Goal: Information Seeking & Learning: Learn about a topic

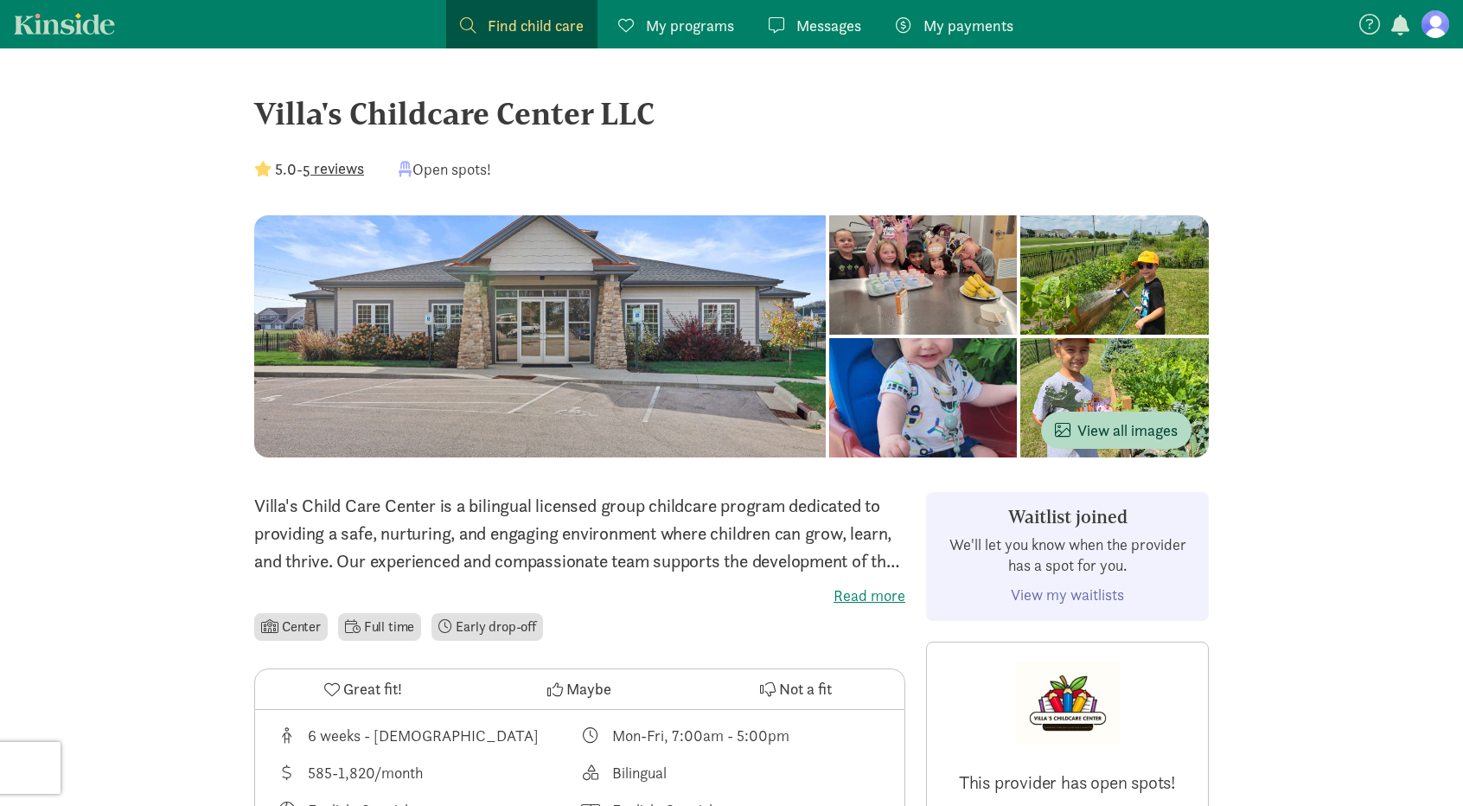
click at [479, 39] on link "Find child care Find" at bounding box center [521, 24] width 151 height 48
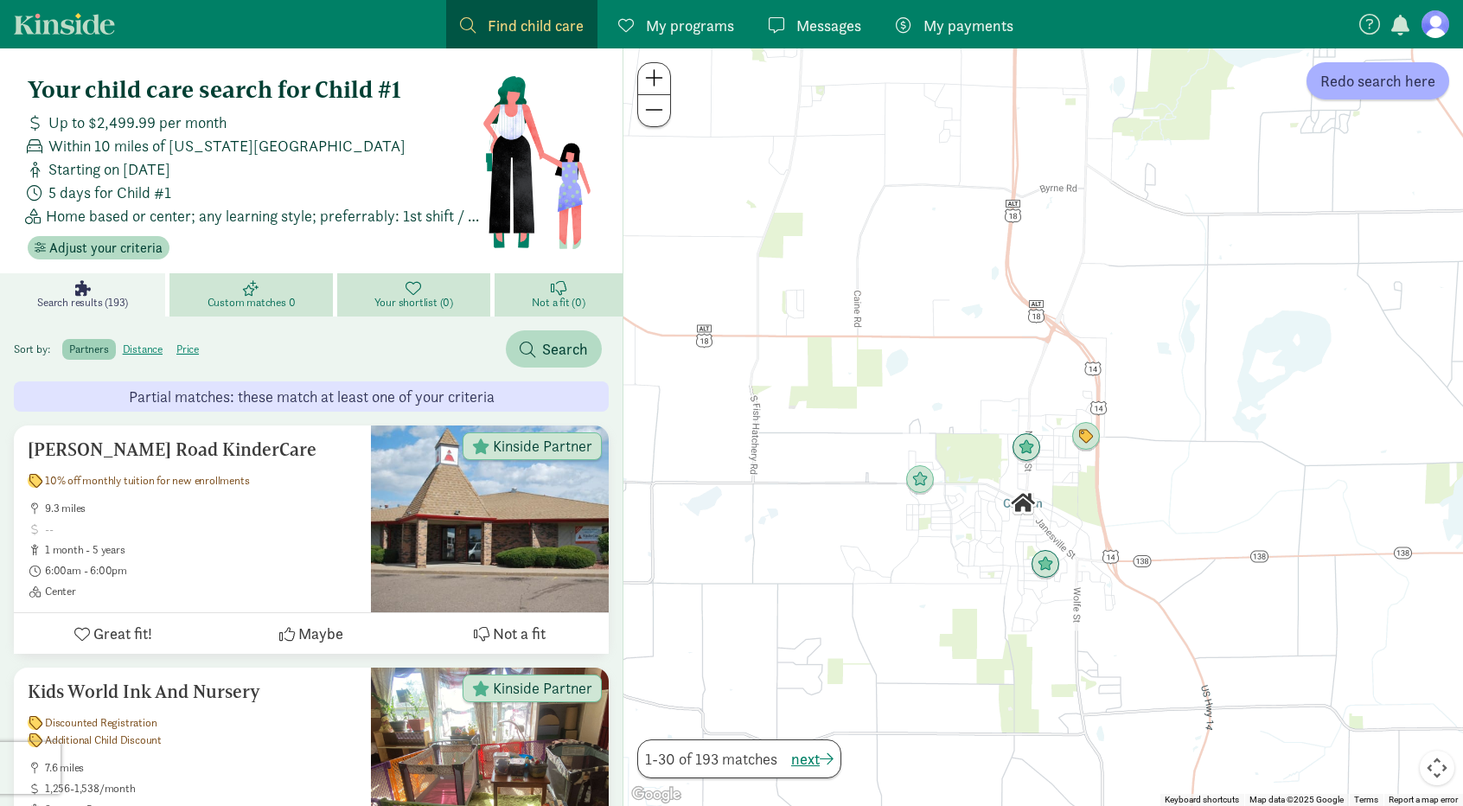
drag, startPoint x: 875, startPoint y: 440, endPoint x: 667, endPoint y: 286, distance: 258.3
click at [667, 286] on div at bounding box center [1042, 426] width 839 height 757
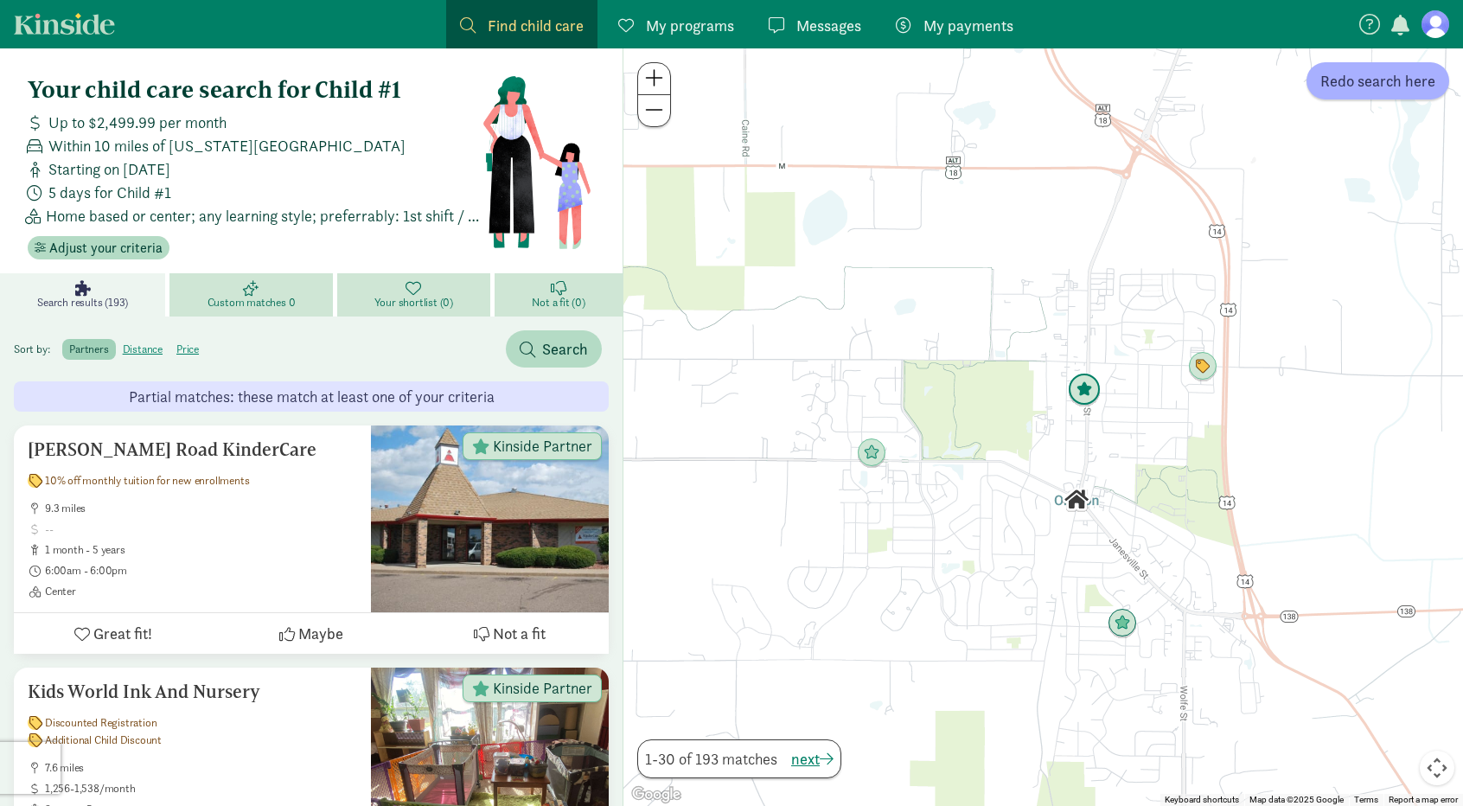
click at [1087, 399] on img "Click to see details" at bounding box center [1084, 389] width 33 height 33
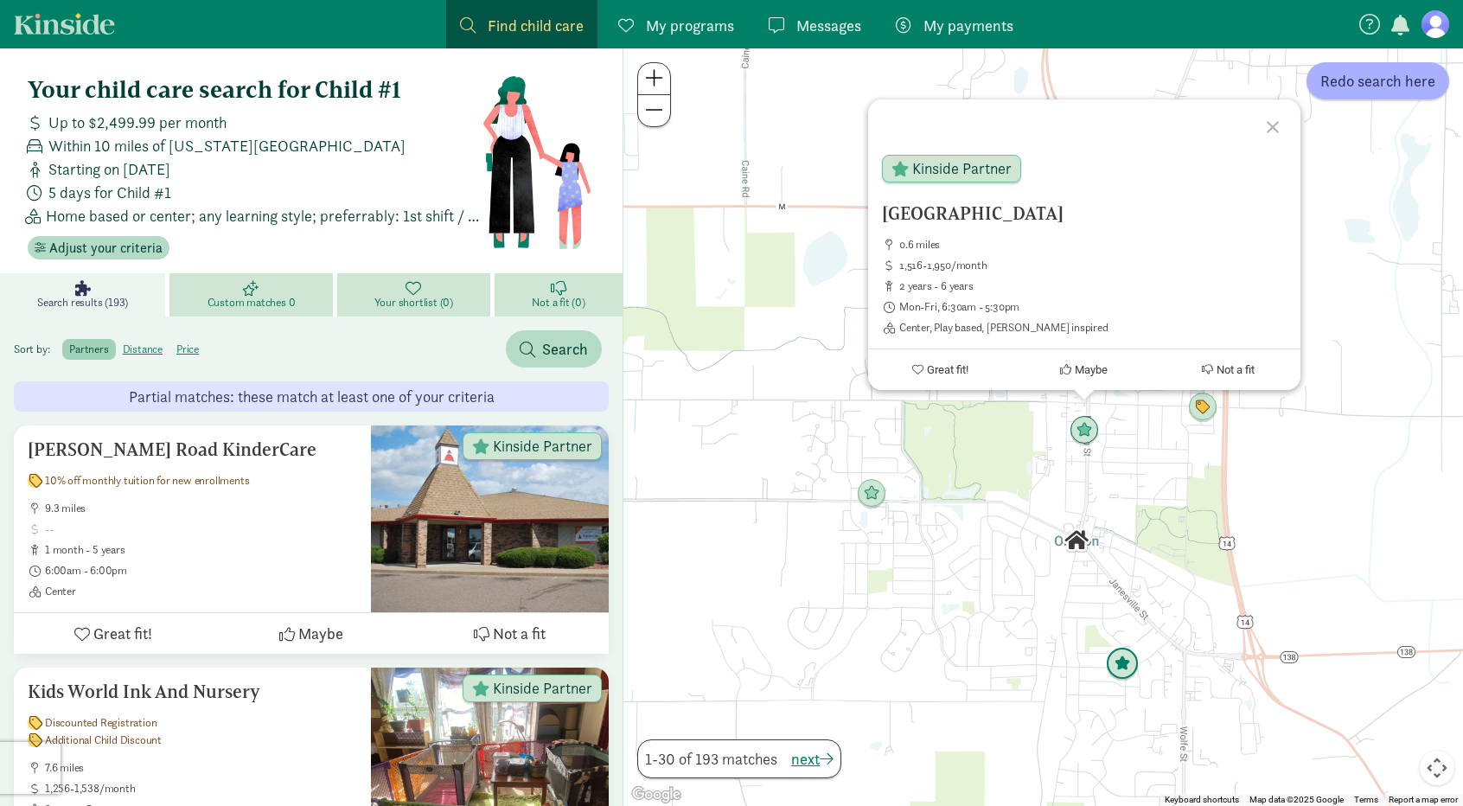
click at [1124, 666] on img "Click to see details" at bounding box center [1122, 663] width 33 height 33
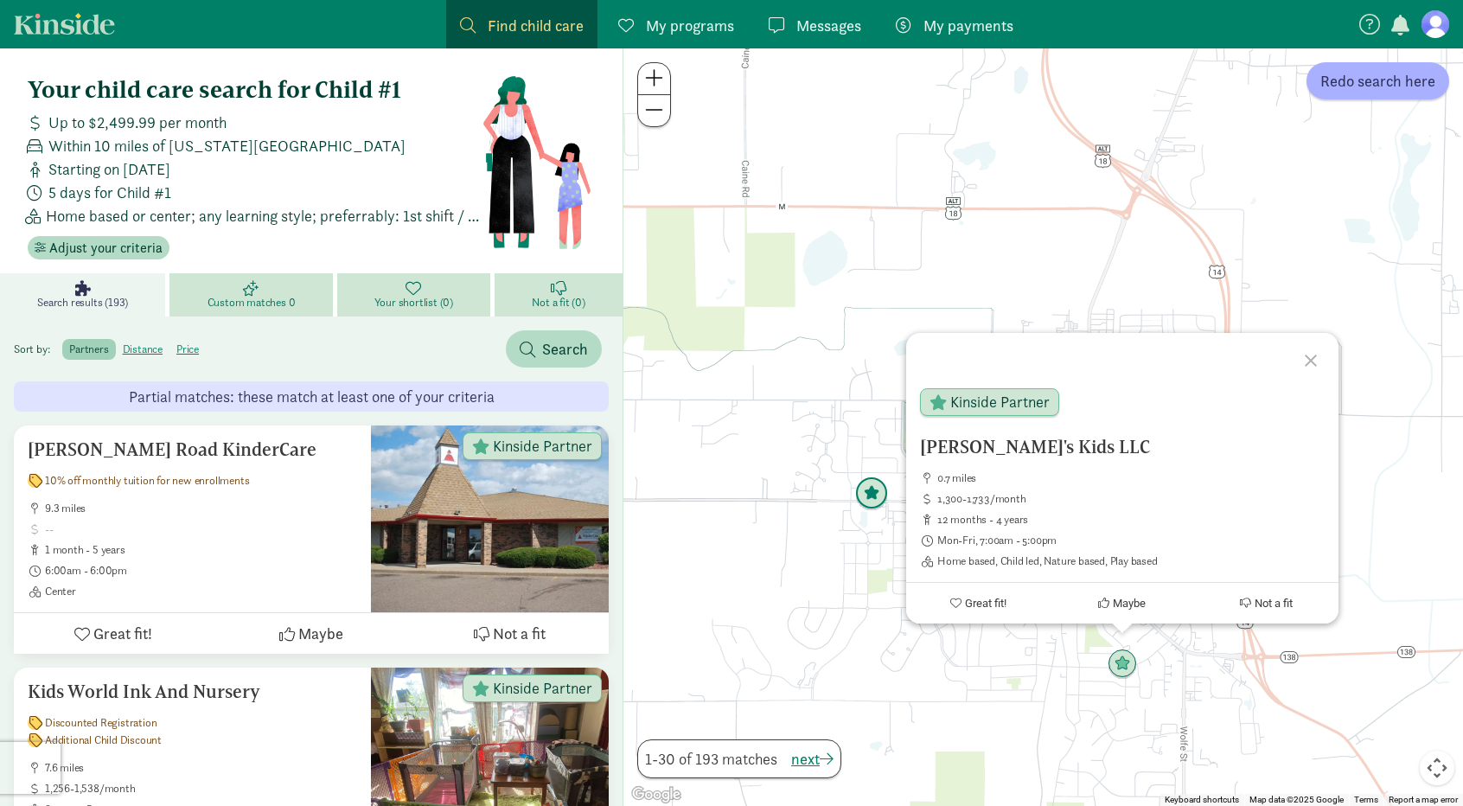
click at [883, 503] on img "Click to see details" at bounding box center [871, 493] width 33 height 33
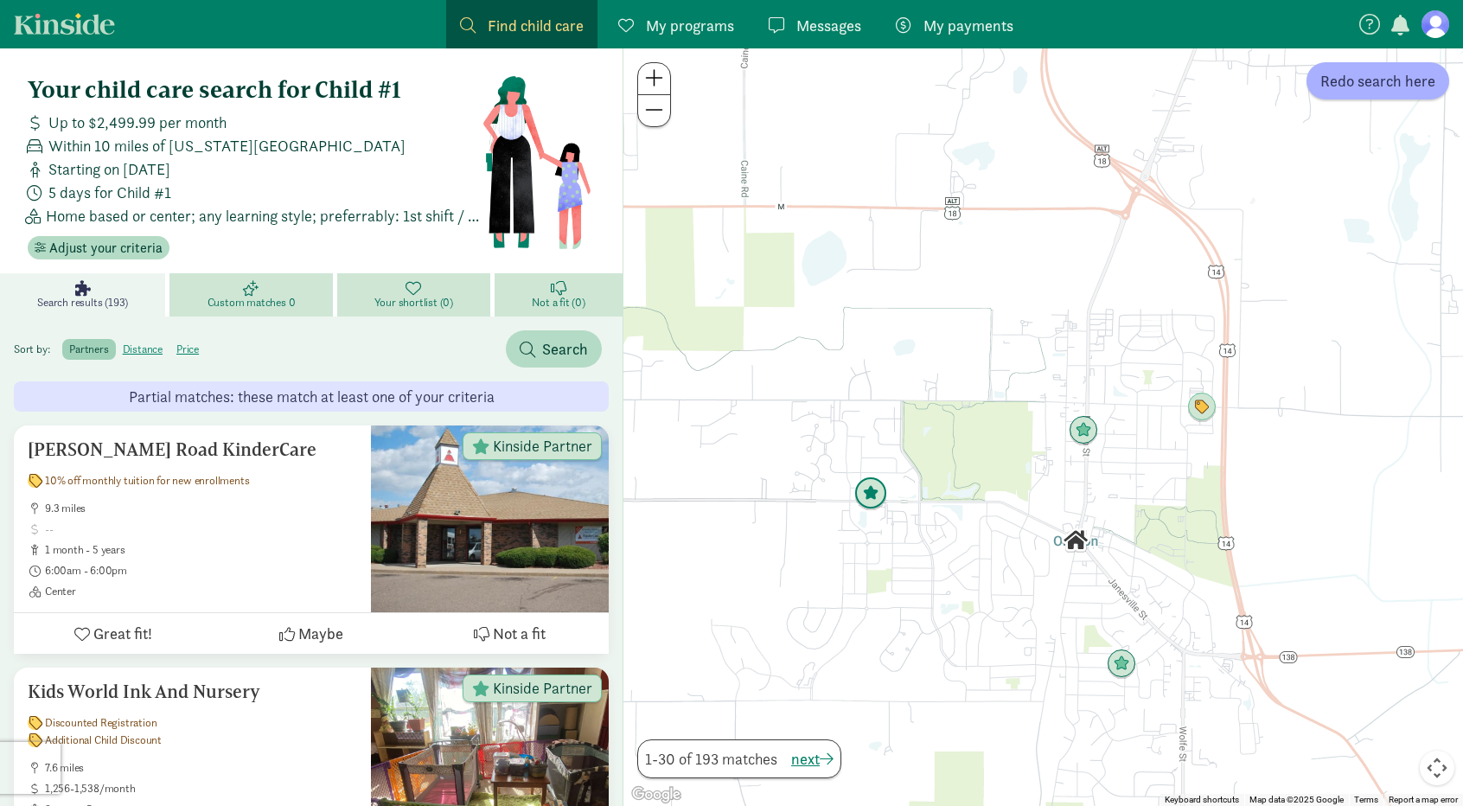
click at [875, 501] on img "Click to see details" at bounding box center [870, 493] width 33 height 33
click at [867, 498] on img "Click to see details" at bounding box center [870, 493] width 33 height 33
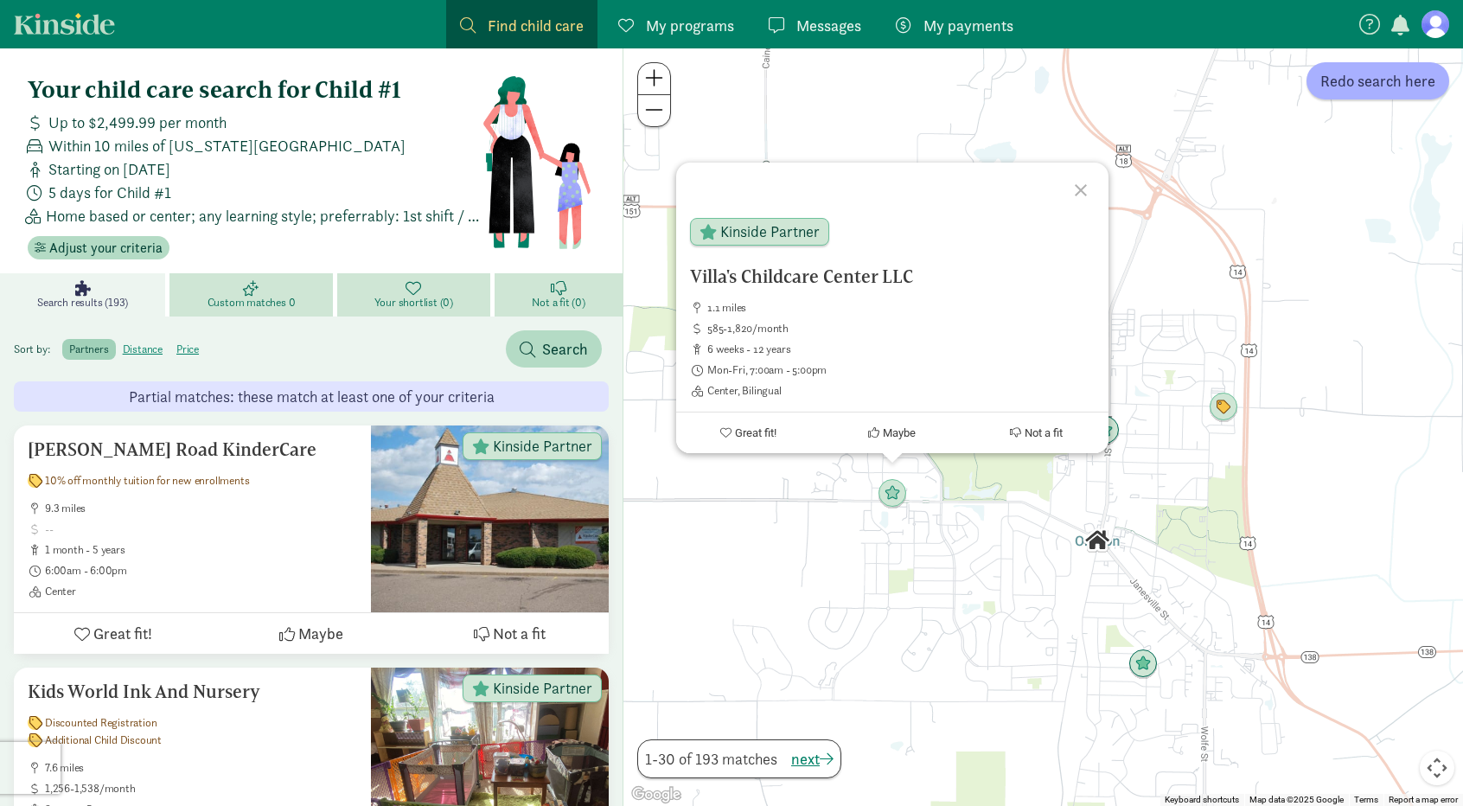
click at [1034, 596] on div "Villa's Childcare Center LLC 1.1 miles 585-1,820/month 6 weeks - 12 years Mon-F…" at bounding box center [1042, 426] width 839 height 757
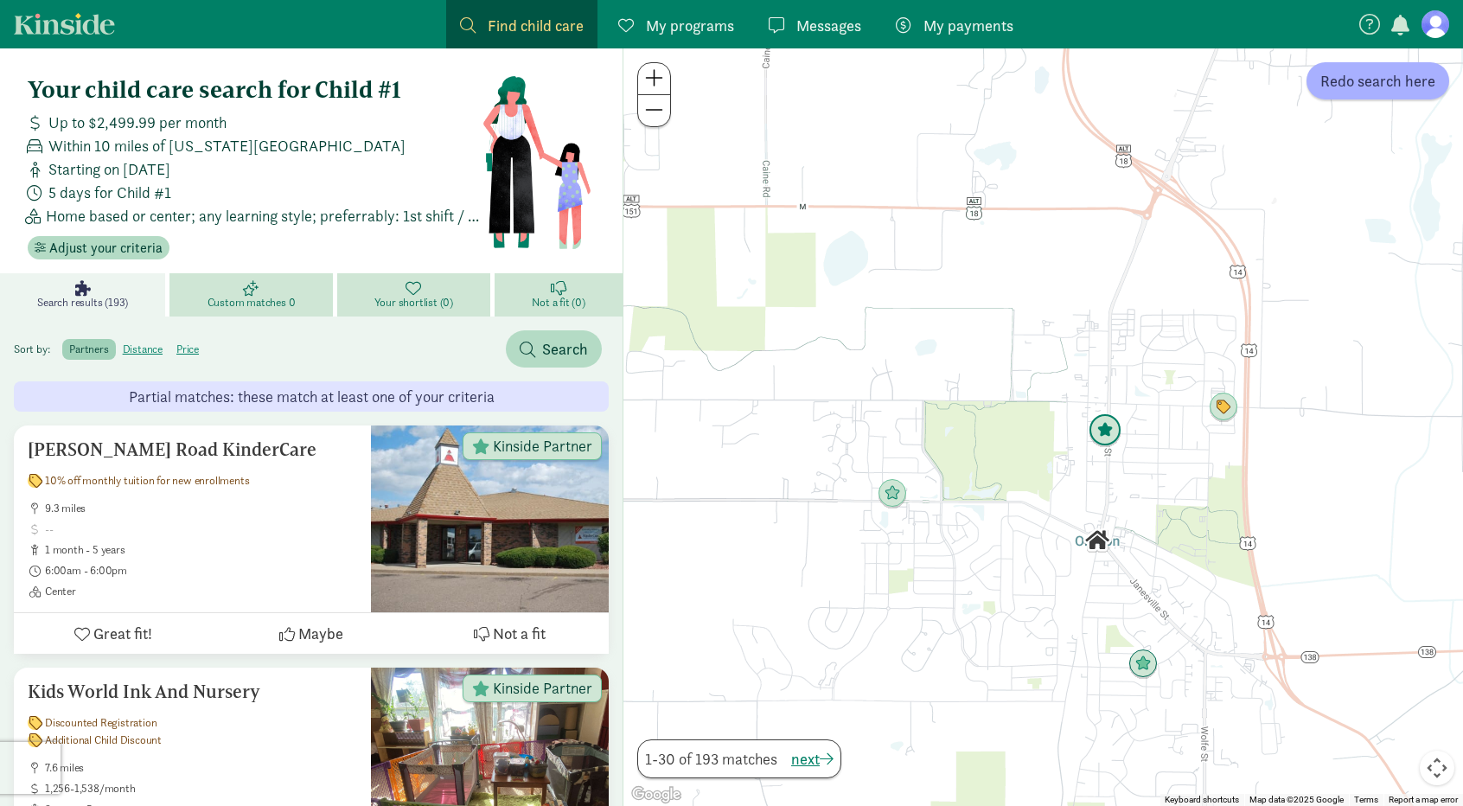
click at [1106, 430] on img "Click to see details" at bounding box center [1104, 430] width 33 height 33
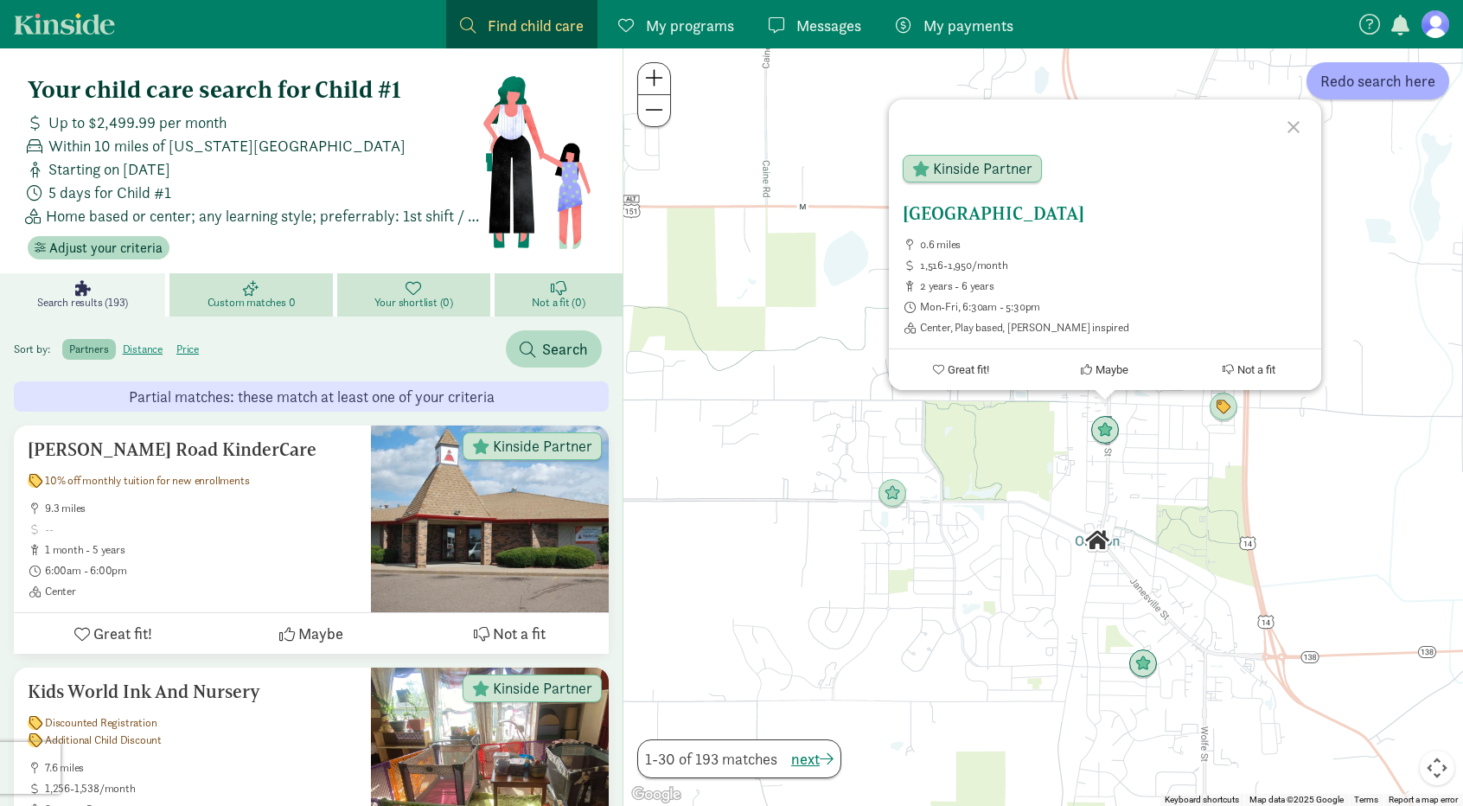
click at [1003, 217] on h5 "[GEOGRAPHIC_DATA]" at bounding box center [1104, 213] width 405 height 21
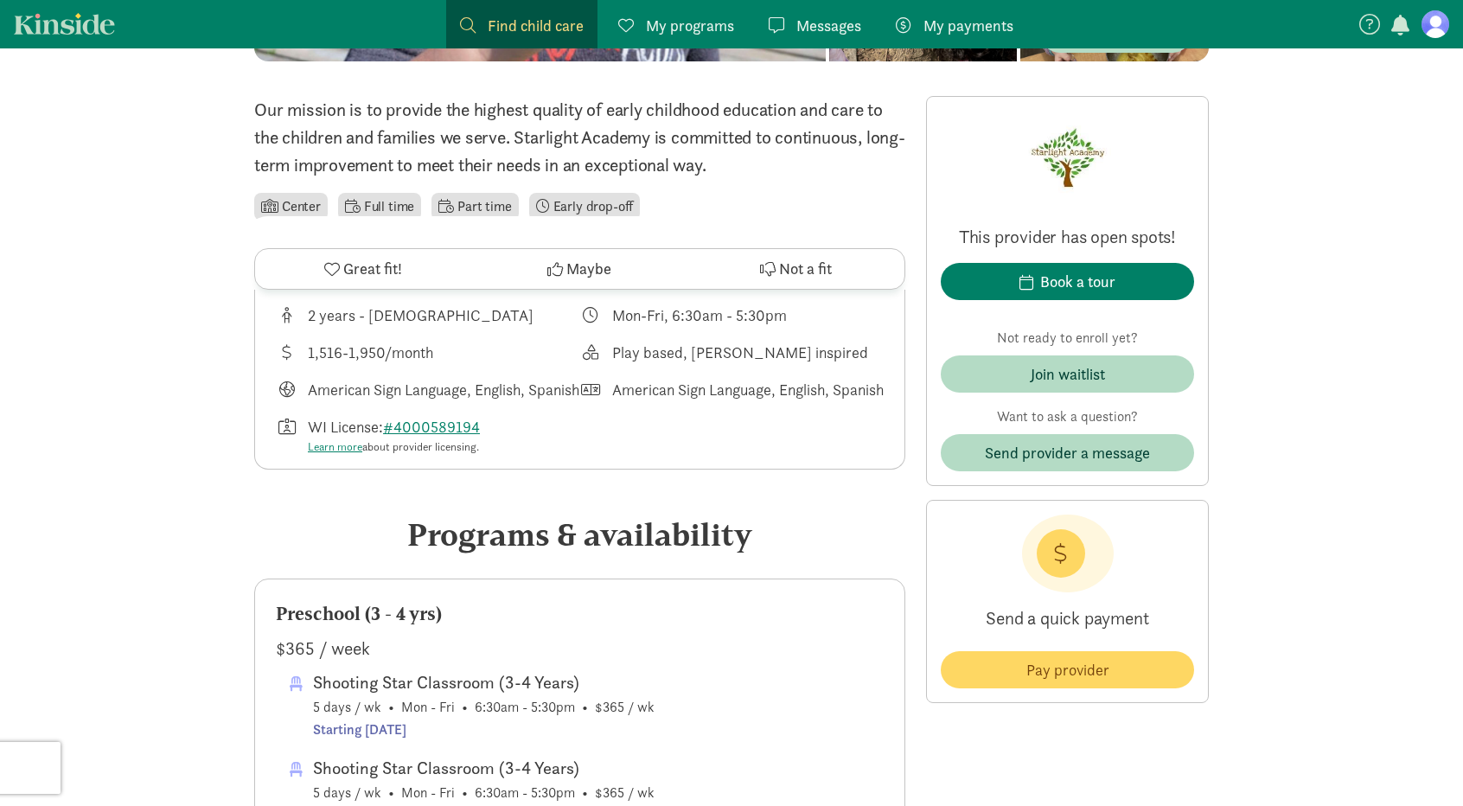
scroll to position [346, 0]
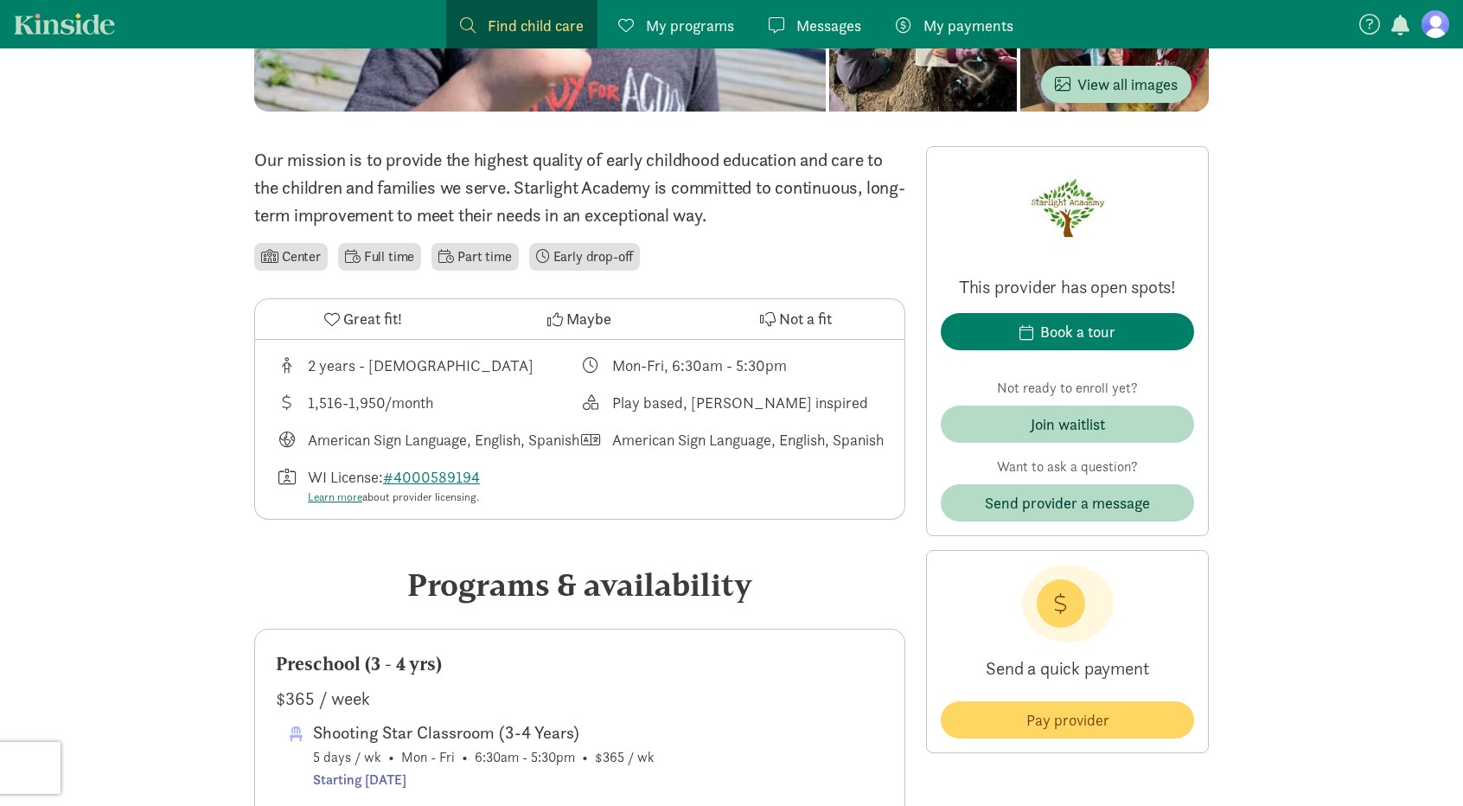
drag, startPoint x: 344, startPoint y: 367, endPoint x: 371, endPoint y: 366, distance: 26.8
click at [363, 367] on div "2 years - [DEMOGRAPHIC_DATA]" at bounding box center [421, 365] width 226 height 23
click at [413, 364] on div "2 years - [DEMOGRAPHIC_DATA]" at bounding box center [421, 365] width 226 height 23
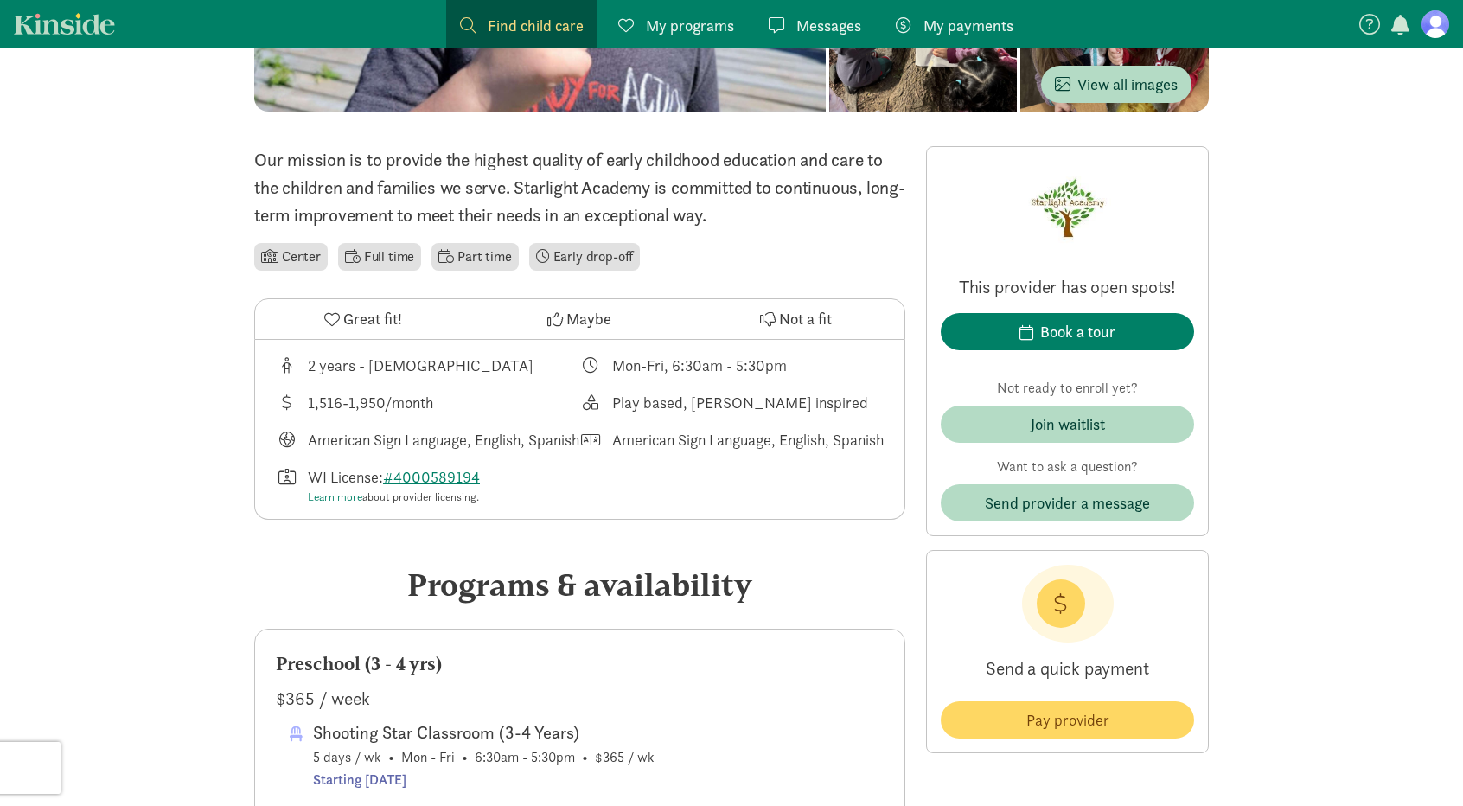
click at [497, 420] on div "2 years - [DEMOGRAPHIC_DATA] Mon-Fri, 6:30am - 5:30pm 1,516-1,950/month Play ba…" at bounding box center [579, 430] width 649 height 180
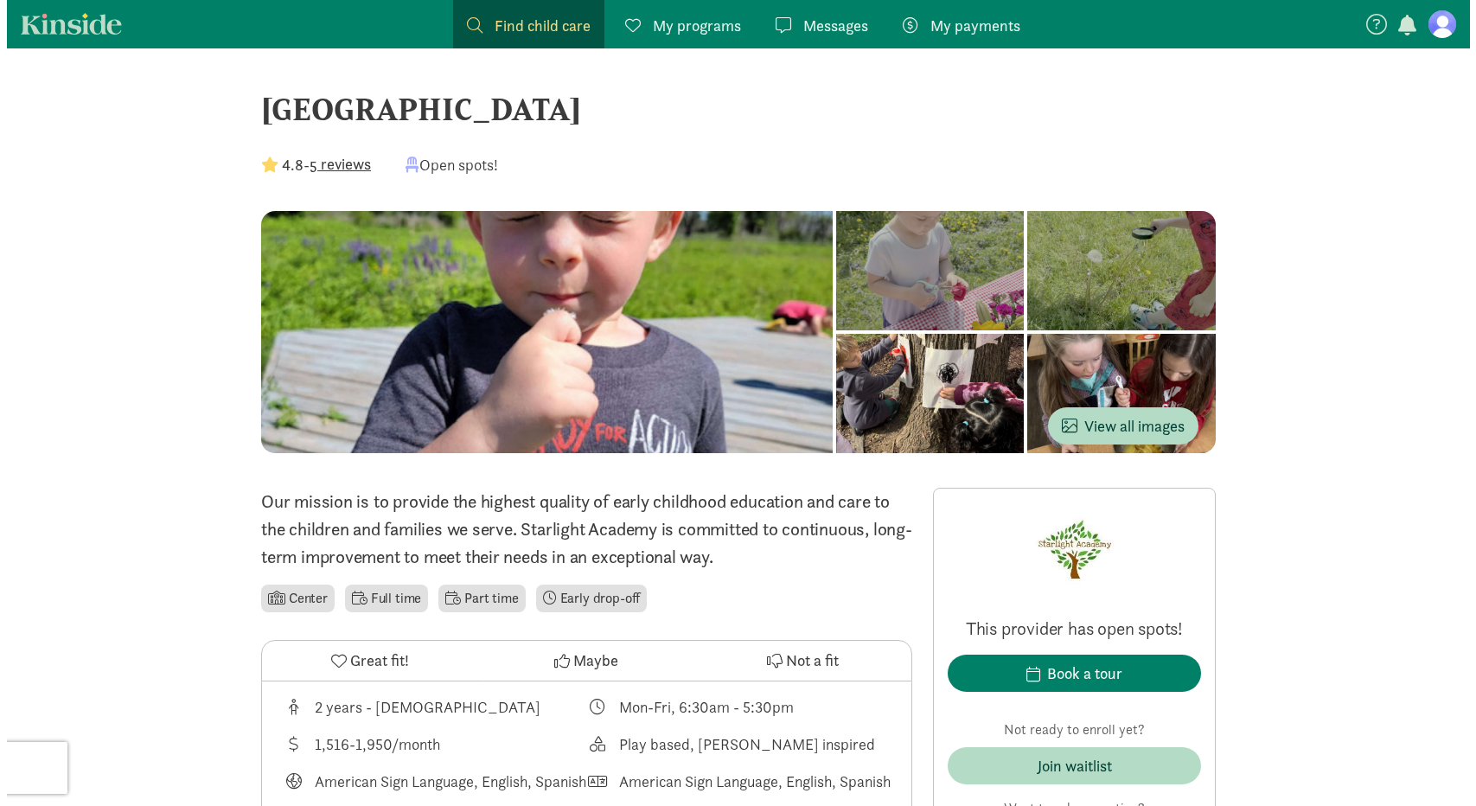
scroll to position [0, 0]
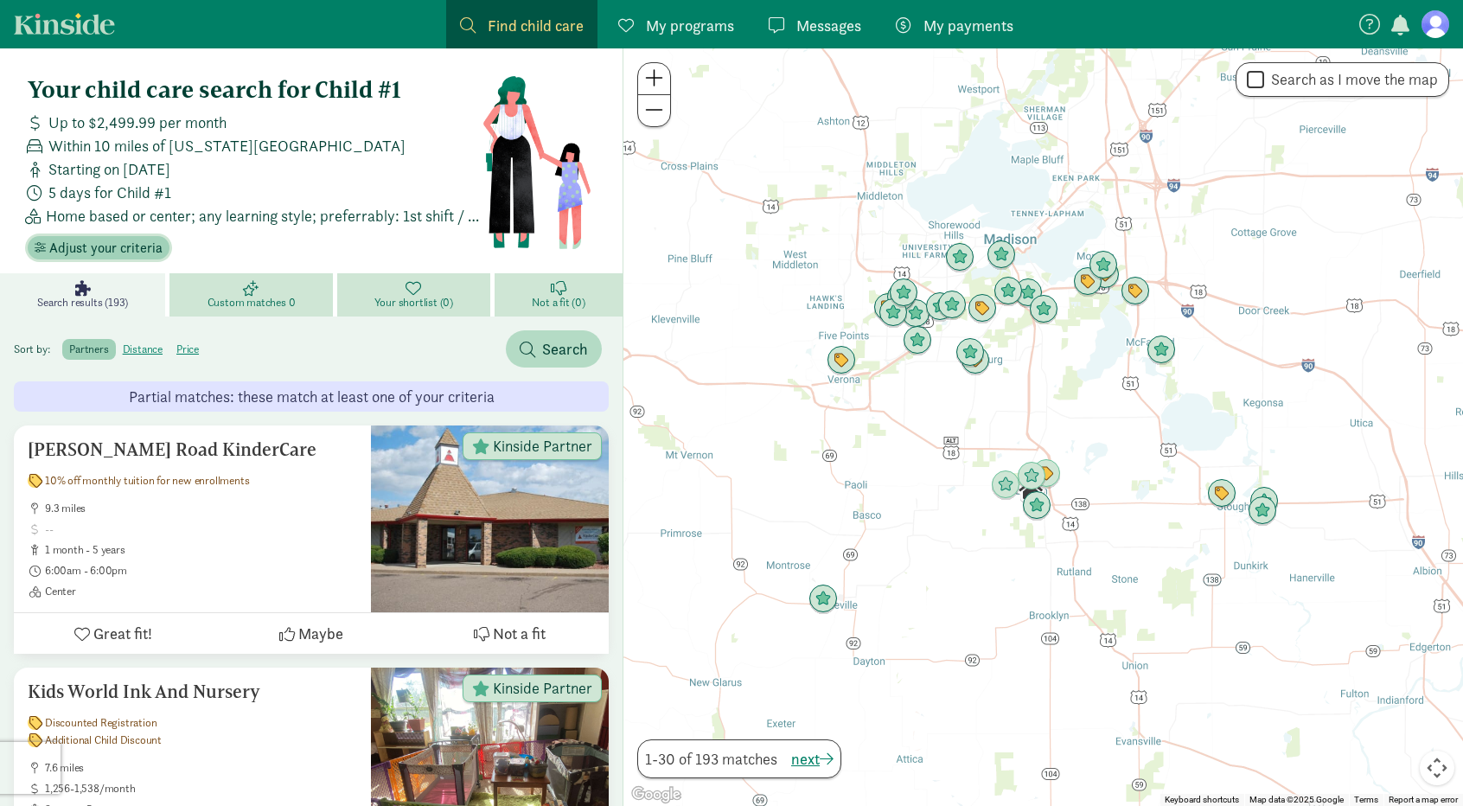
click at [105, 241] on span "Adjust your criteria" at bounding box center [105, 248] width 113 height 21
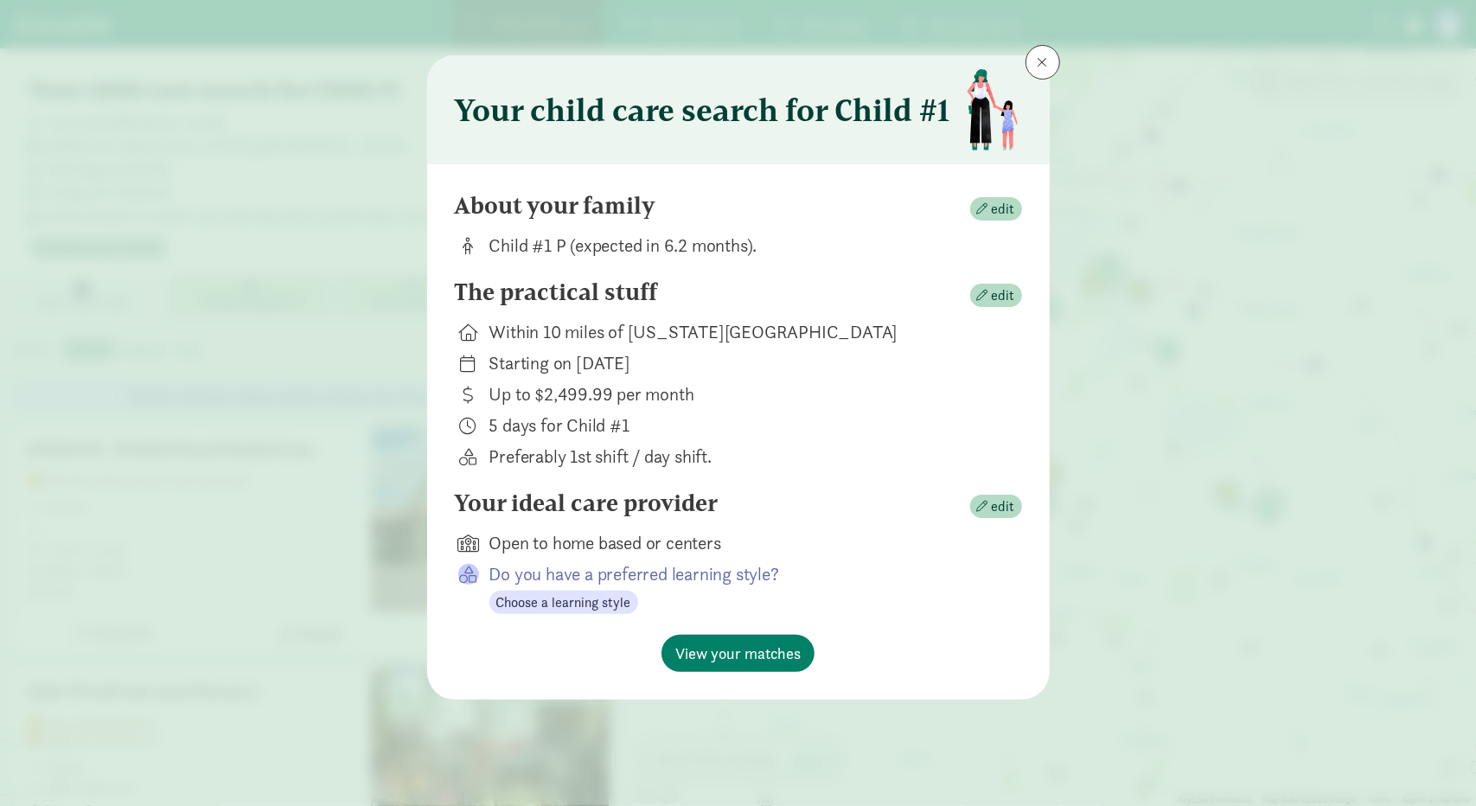
click at [835, 468] on div "Preferably 1st shift / day shift." at bounding box center [741, 456] width 505 height 24
click at [1001, 281] on div "The practical stuff edit" at bounding box center [738, 295] width 567 height 35
click at [994, 297] on span "edit" at bounding box center [1003, 295] width 23 height 21
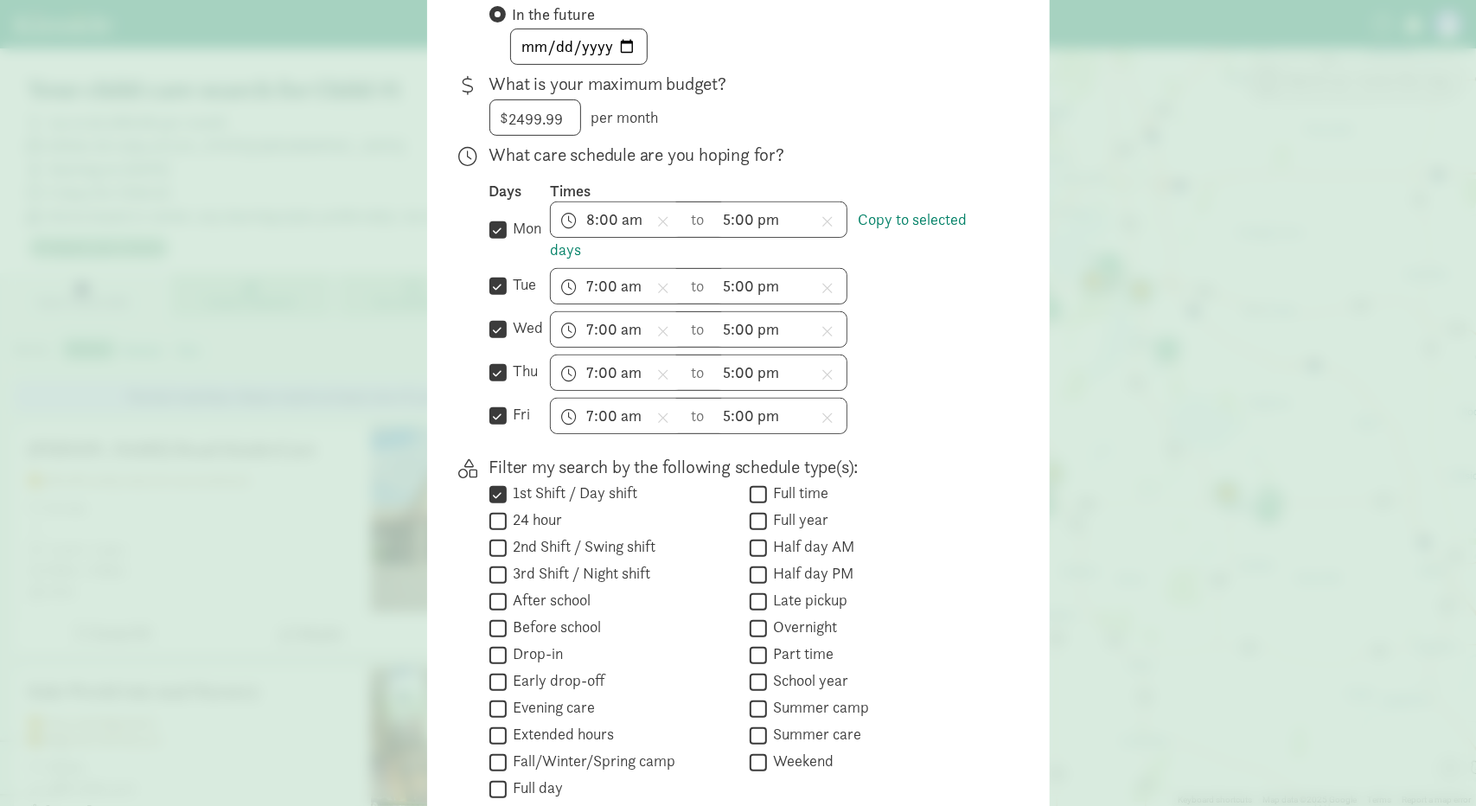
scroll to position [534, 0]
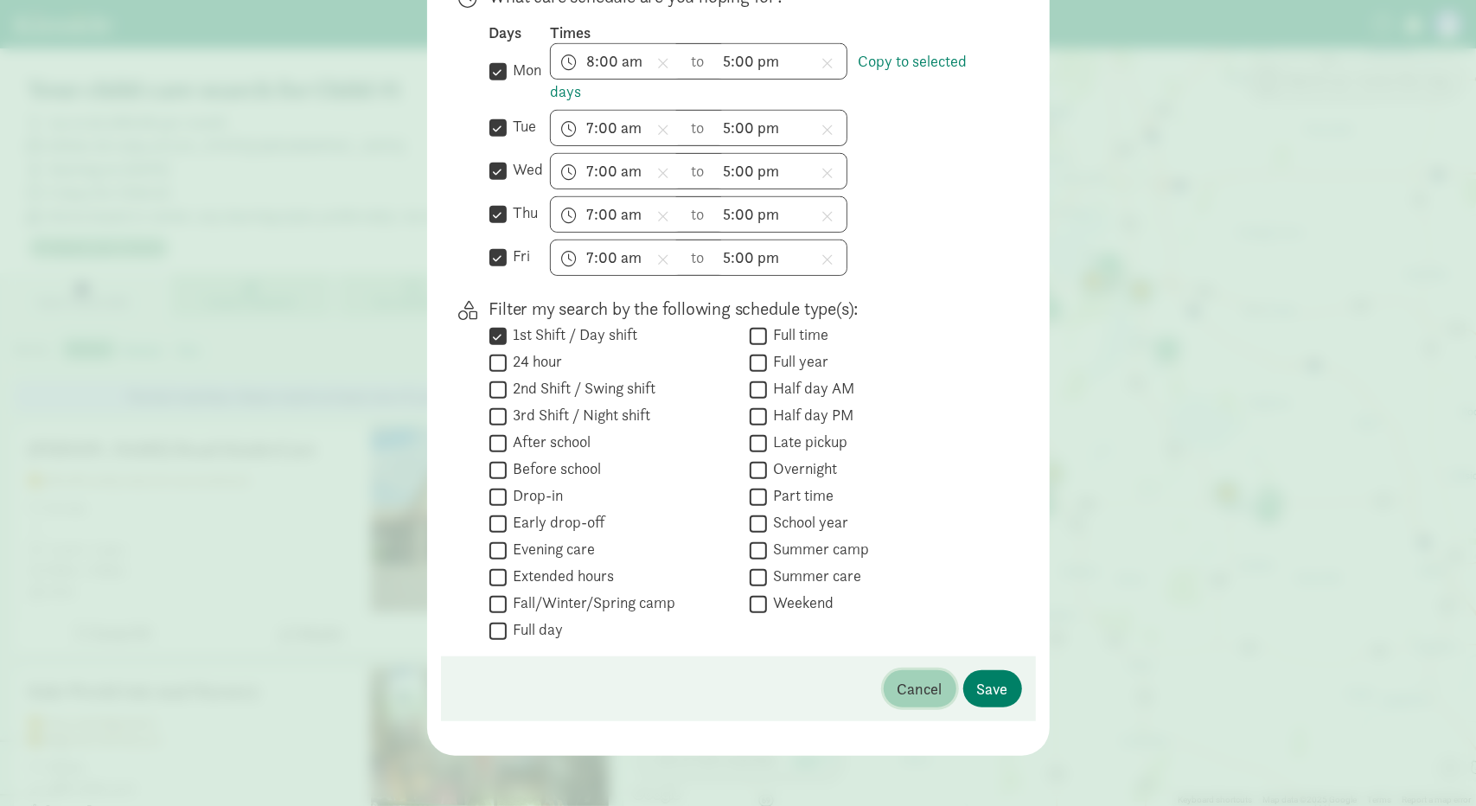
click at [909, 679] on span "Cancel" at bounding box center [919, 688] width 45 height 23
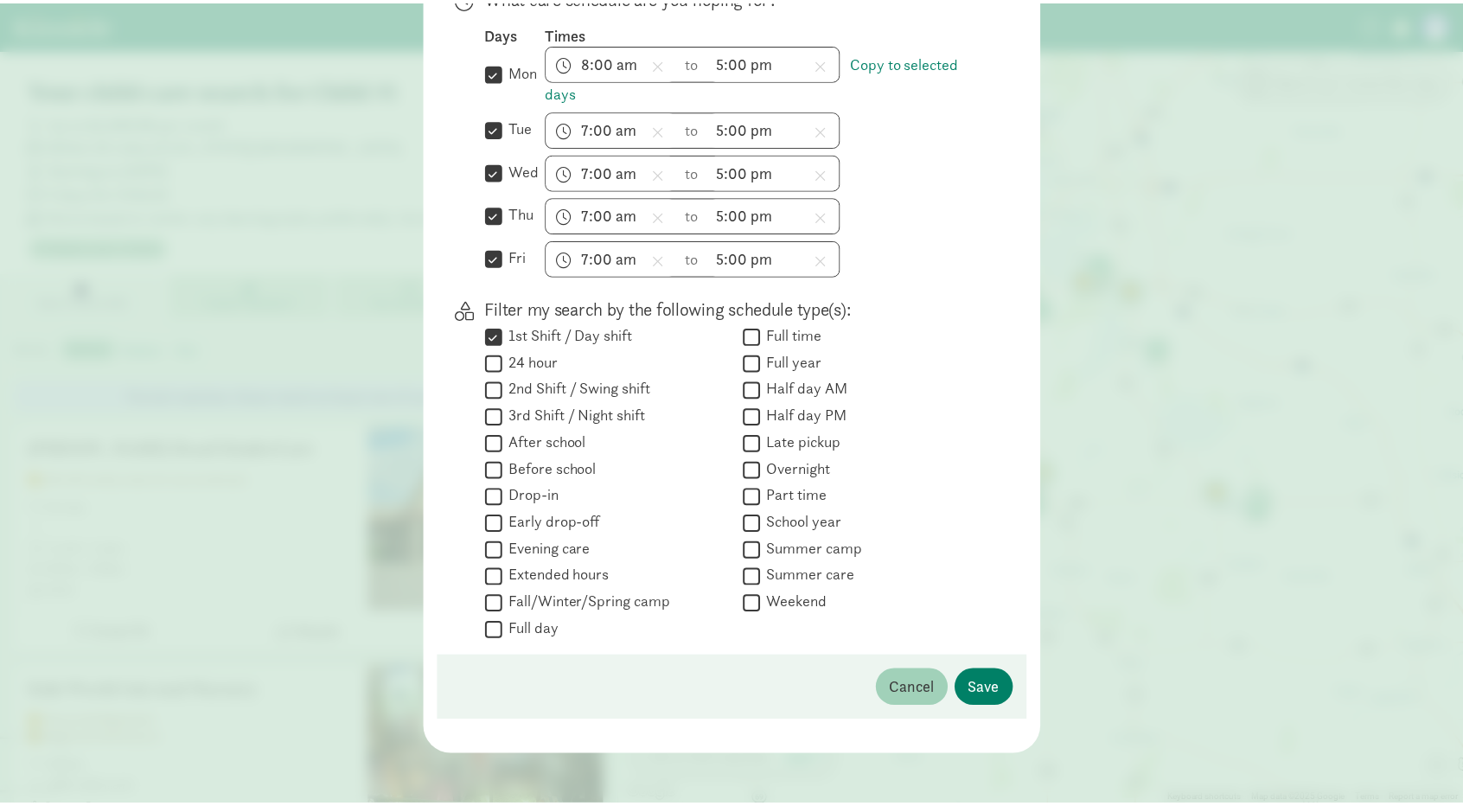
scroll to position [0, 0]
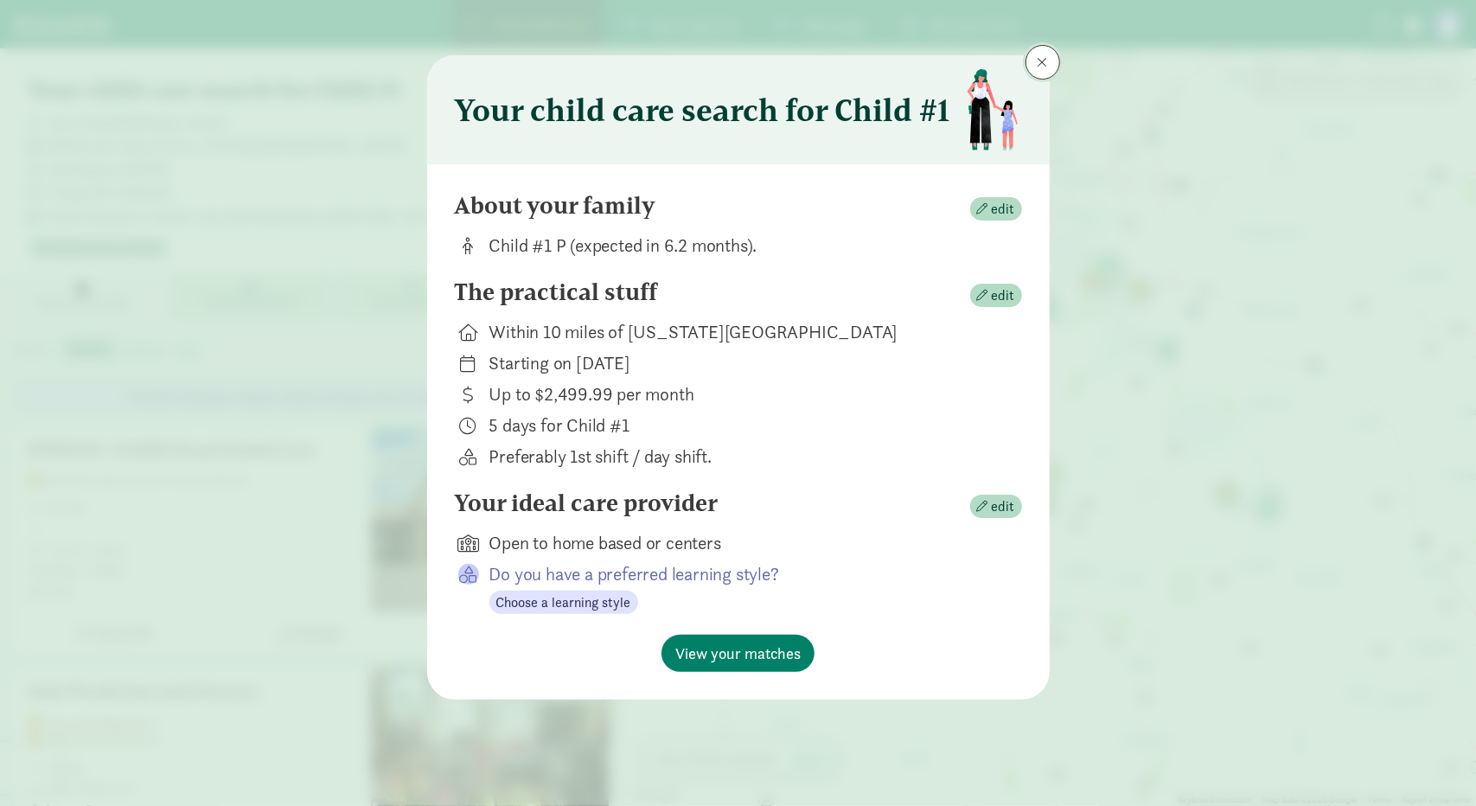
click at [1045, 63] on span at bounding box center [1042, 62] width 10 height 14
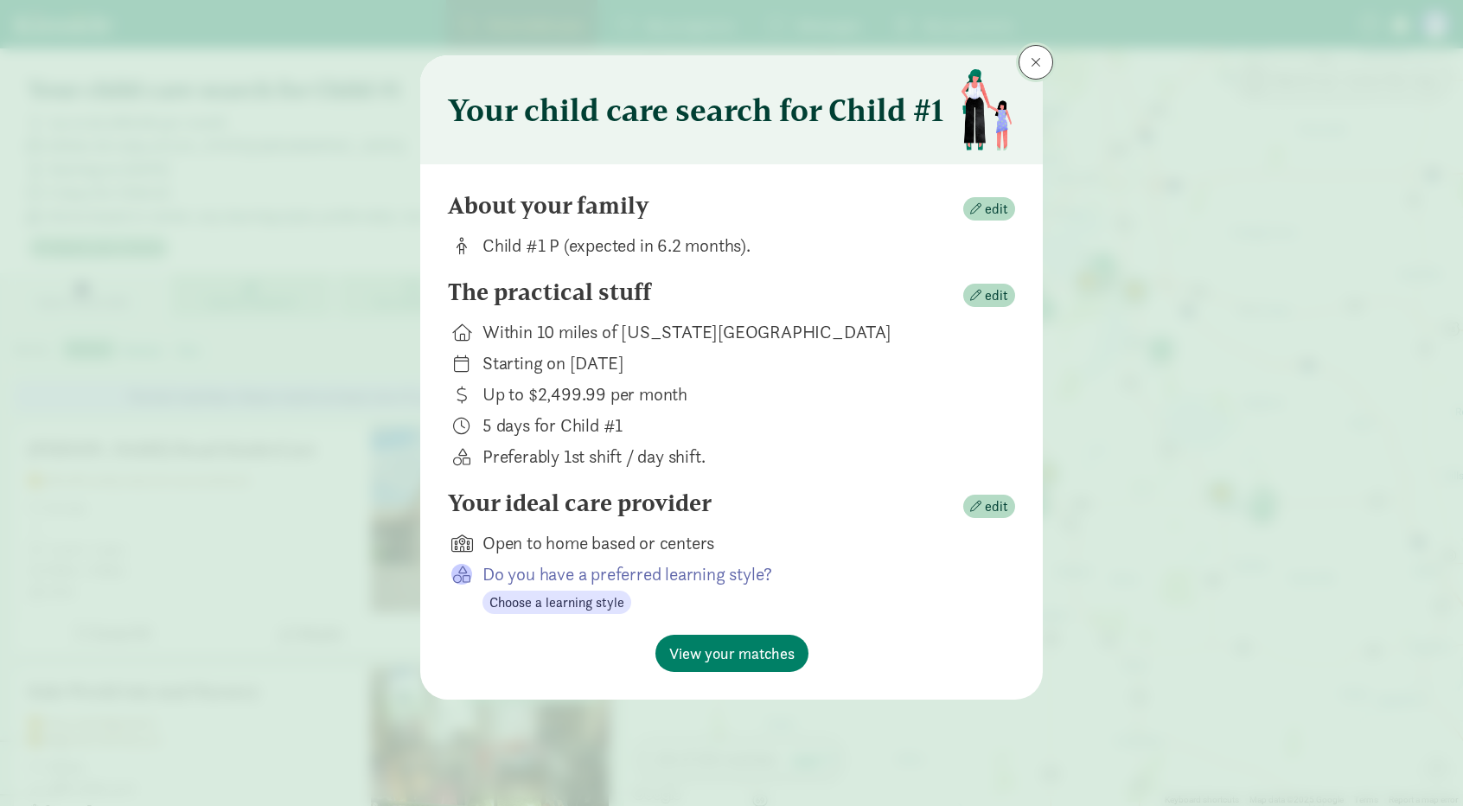
click at [1045, 63] on button at bounding box center [1035, 62] width 35 height 35
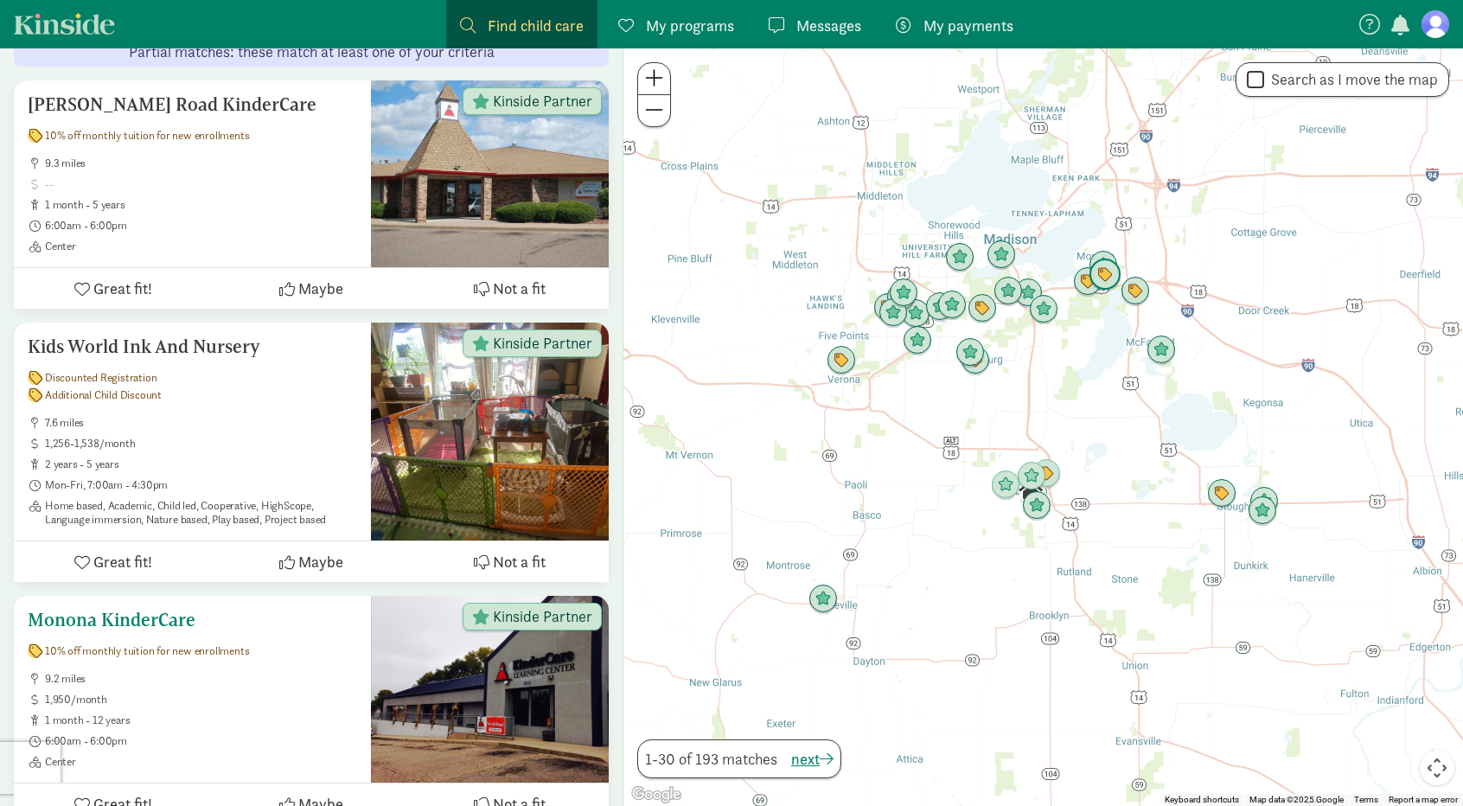
scroll to position [346, 0]
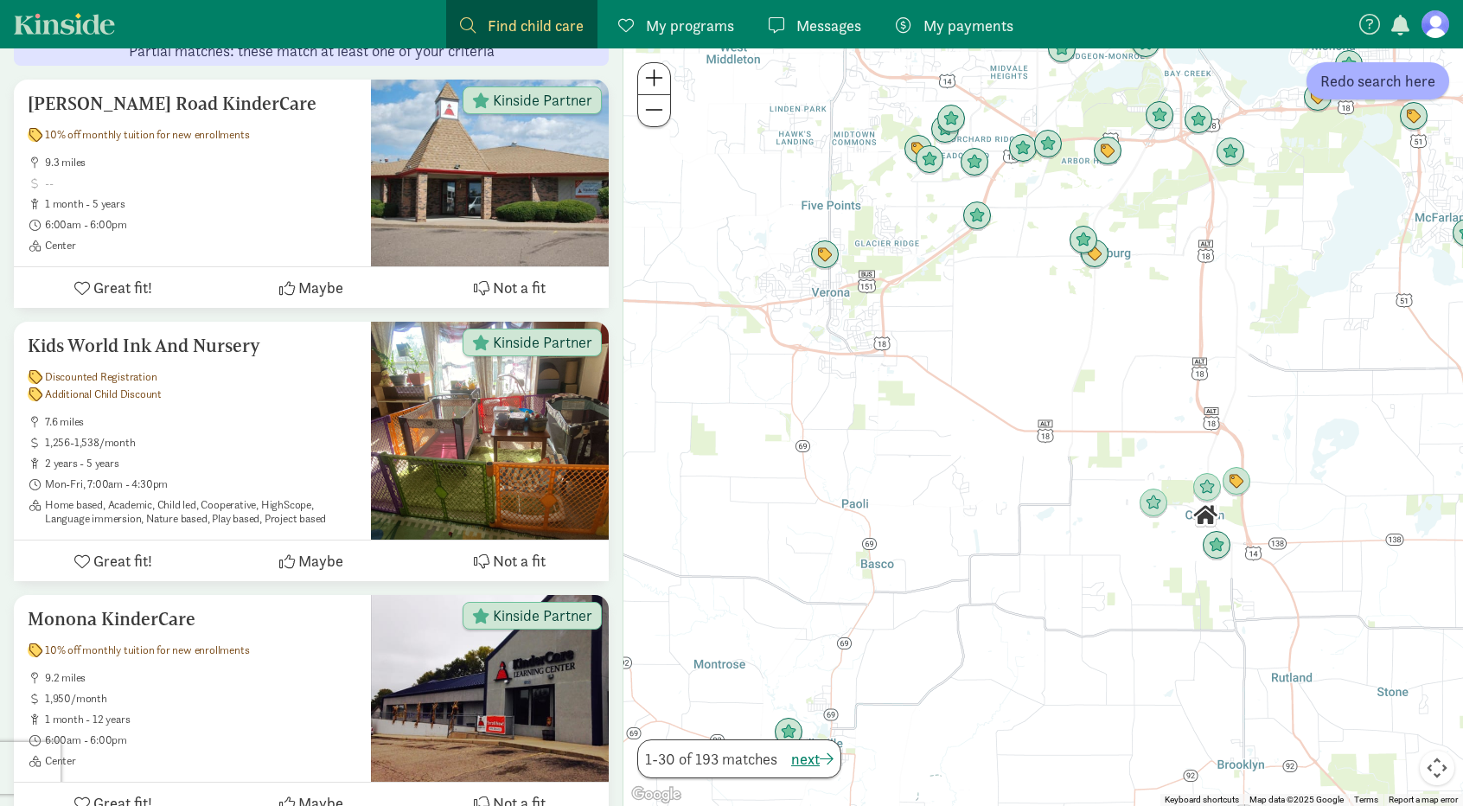
drag, startPoint x: 1275, startPoint y: 420, endPoint x: 1074, endPoint y: 577, distance: 255.0
click at [1074, 577] on div at bounding box center [1042, 426] width 839 height 757
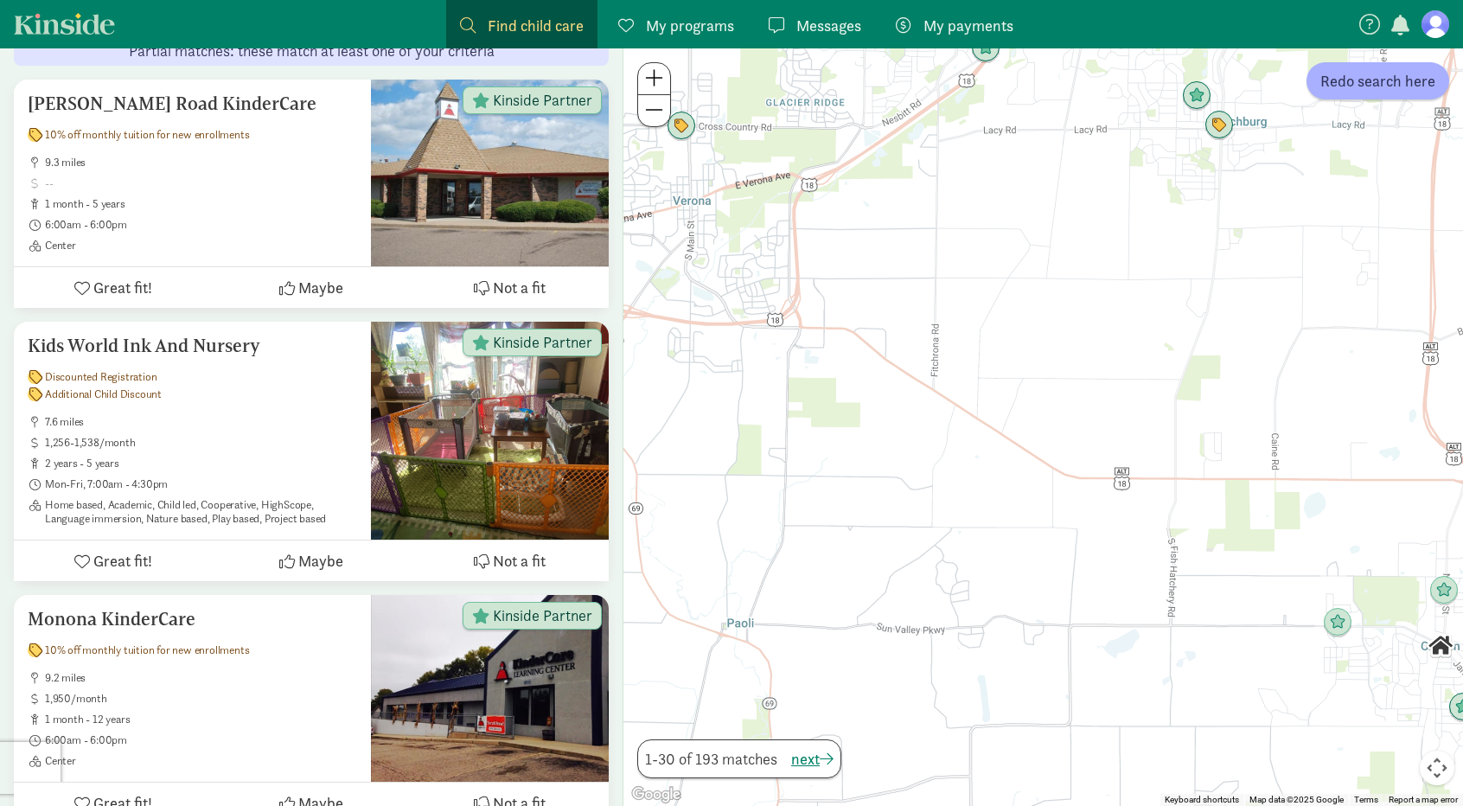
drag, startPoint x: 1017, startPoint y: 489, endPoint x: 965, endPoint y: 689, distance: 206.3
click at [950, 751] on div at bounding box center [1042, 426] width 839 height 757
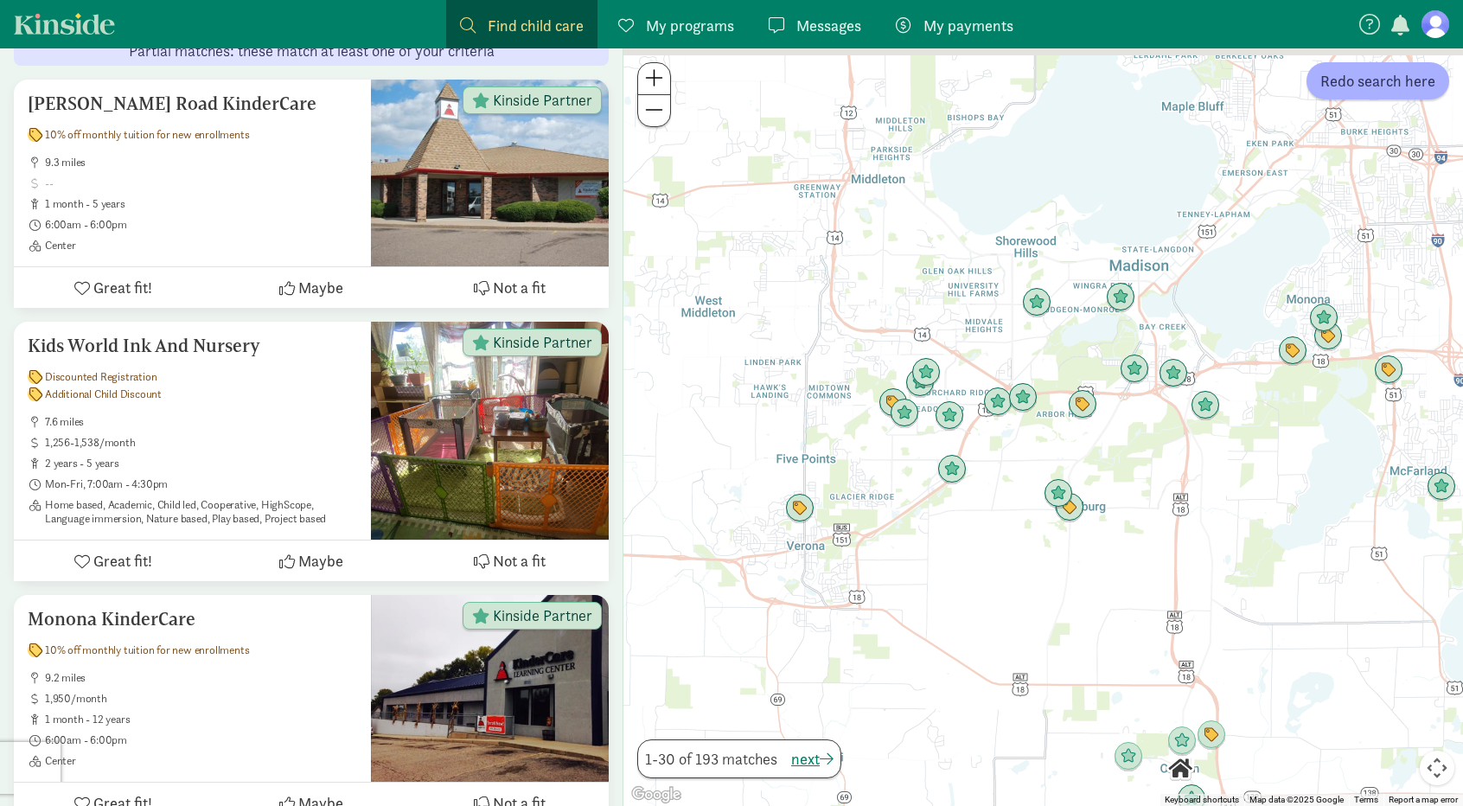
drag, startPoint x: 996, startPoint y: 411, endPoint x: 979, endPoint y: 538, distance: 128.2
click at [979, 538] on div at bounding box center [1042, 426] width 839 height 757
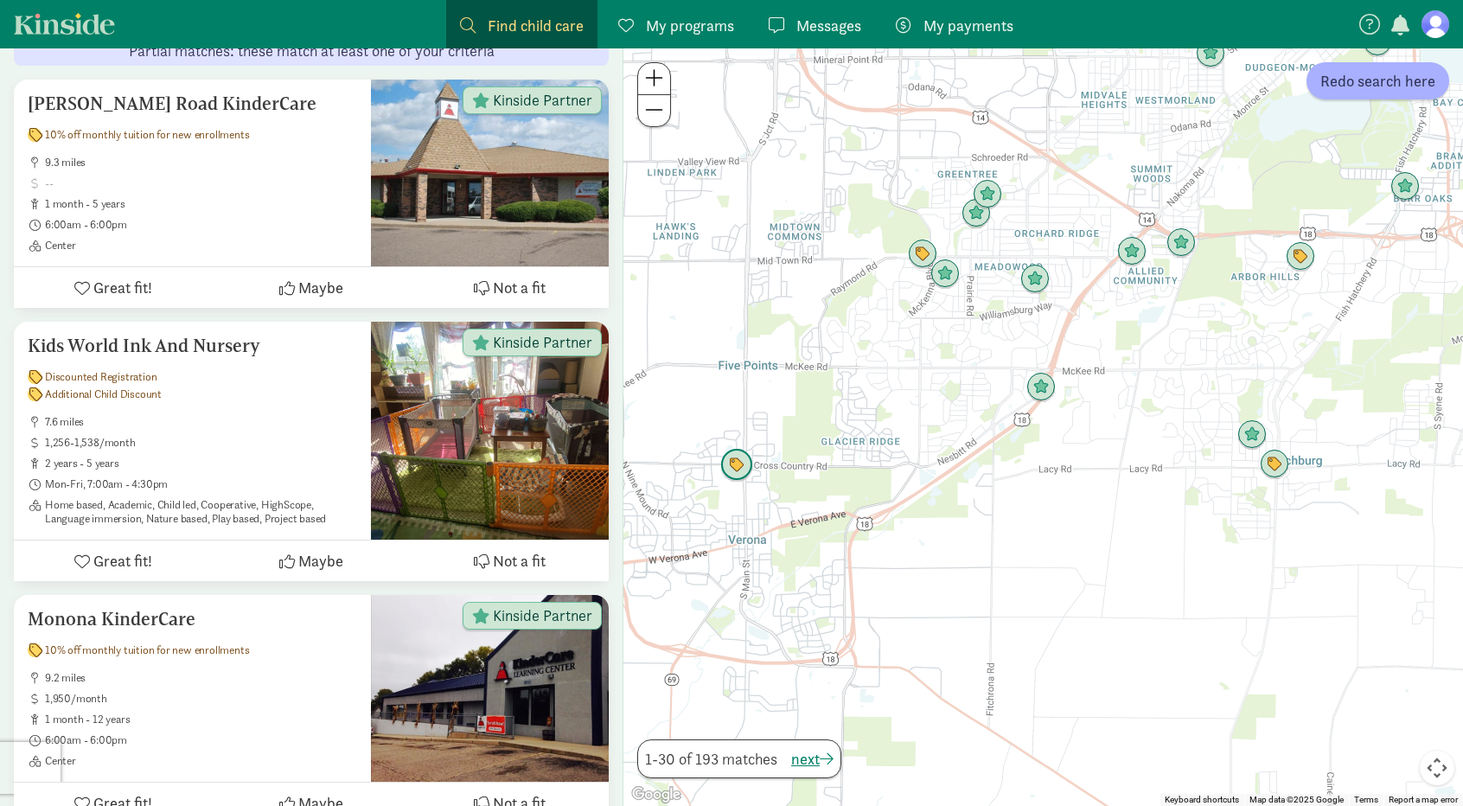
click at [742, 473] on img "Click to see details" at bounding box center [736, 465] width 33 height 33
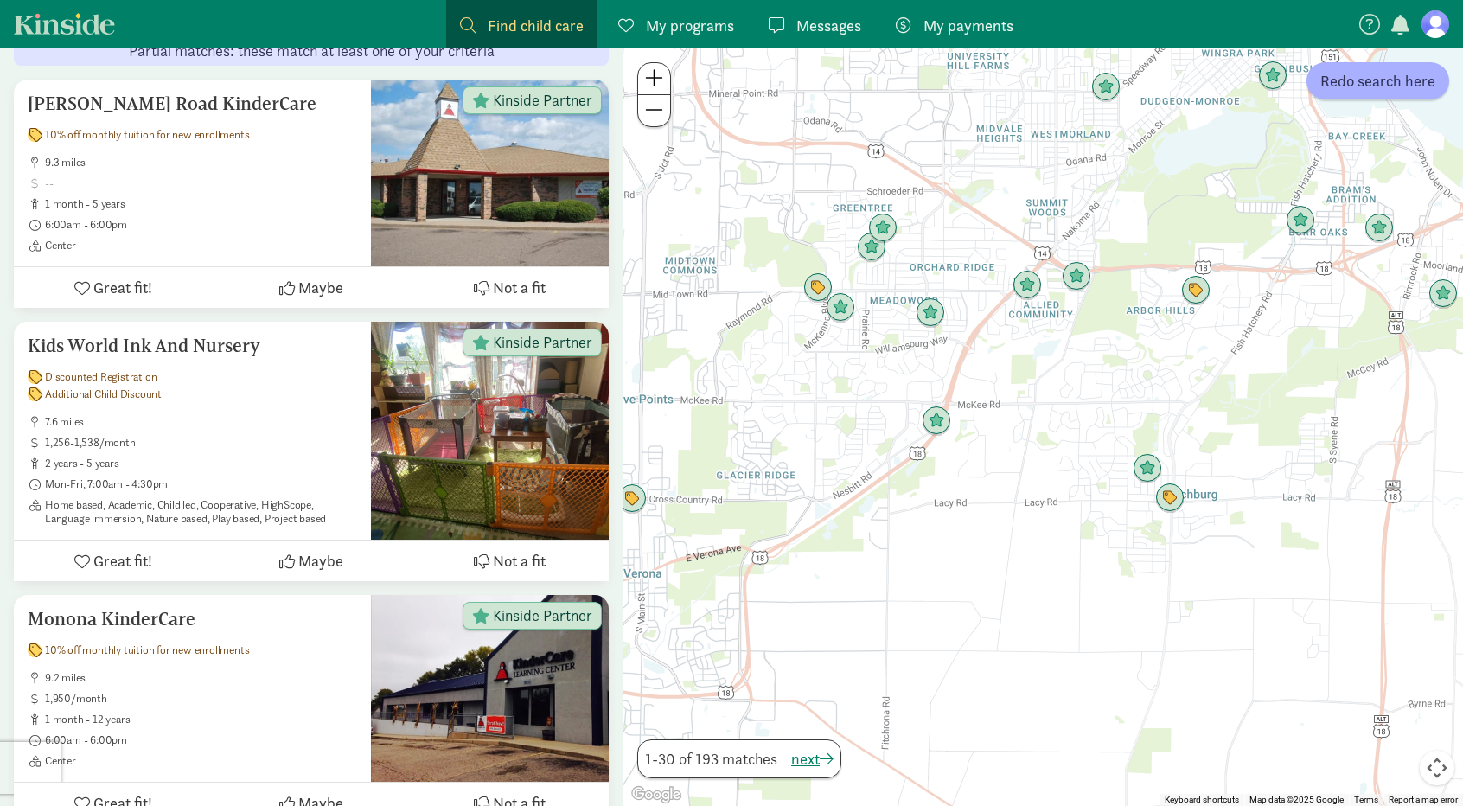
drag, startPoint x: 1428, startPoint y: 634, endPoint x: 1183, endPoint y: 656, distance: 246.5
click at [1183, 656] on div "To navigate, press the arrow keys." at bounding box center [1042, 426] width 839 height 757
click at [1178, 505] on img "Click to see details" at bounding box center [1169, 497] width 33 height 33
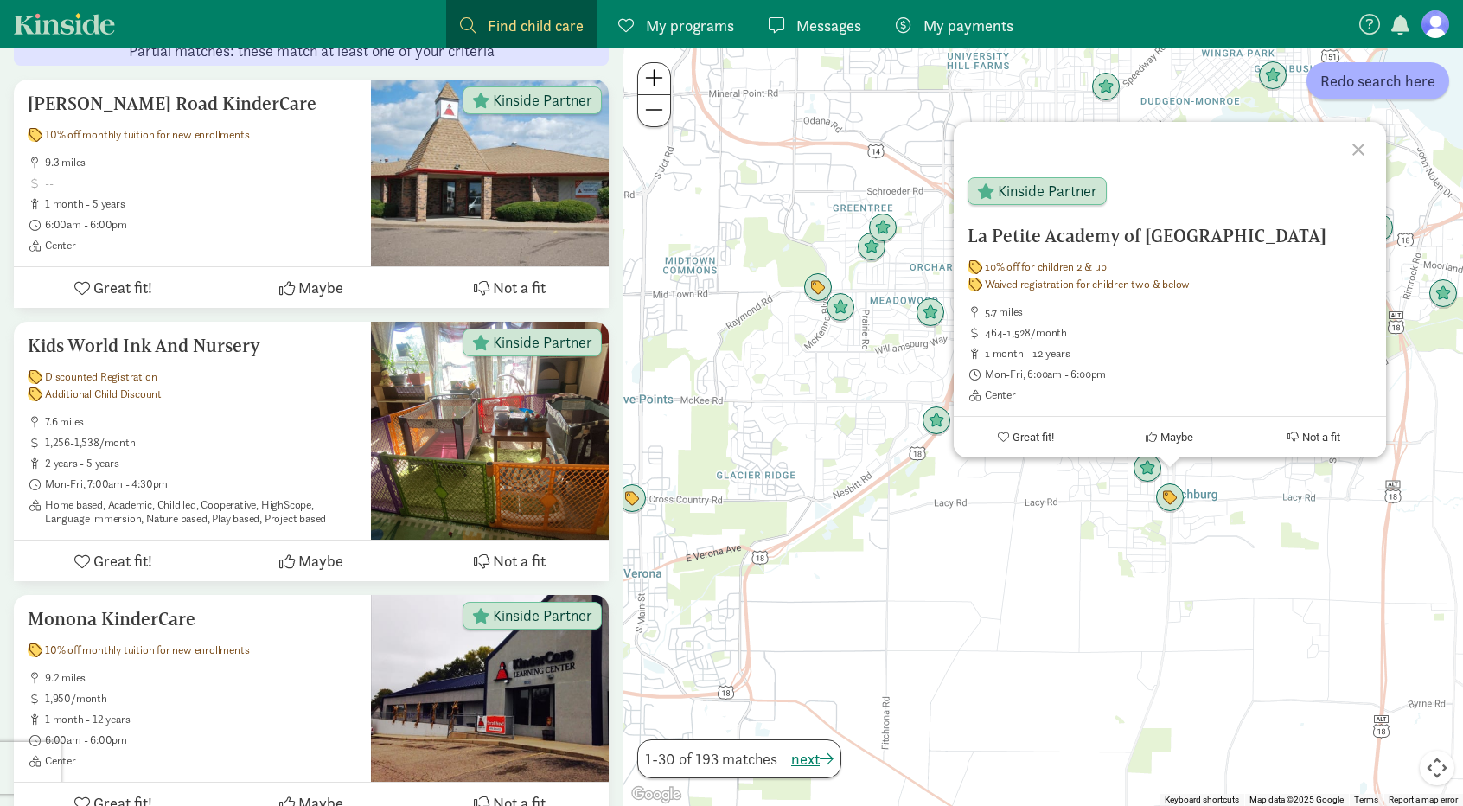
click at [1105, 575] on div "La Petite Academy of Fitchburg 10% off for children 2 & up Waived registration …" at bounding box center [1042, 426] width 839 height 757
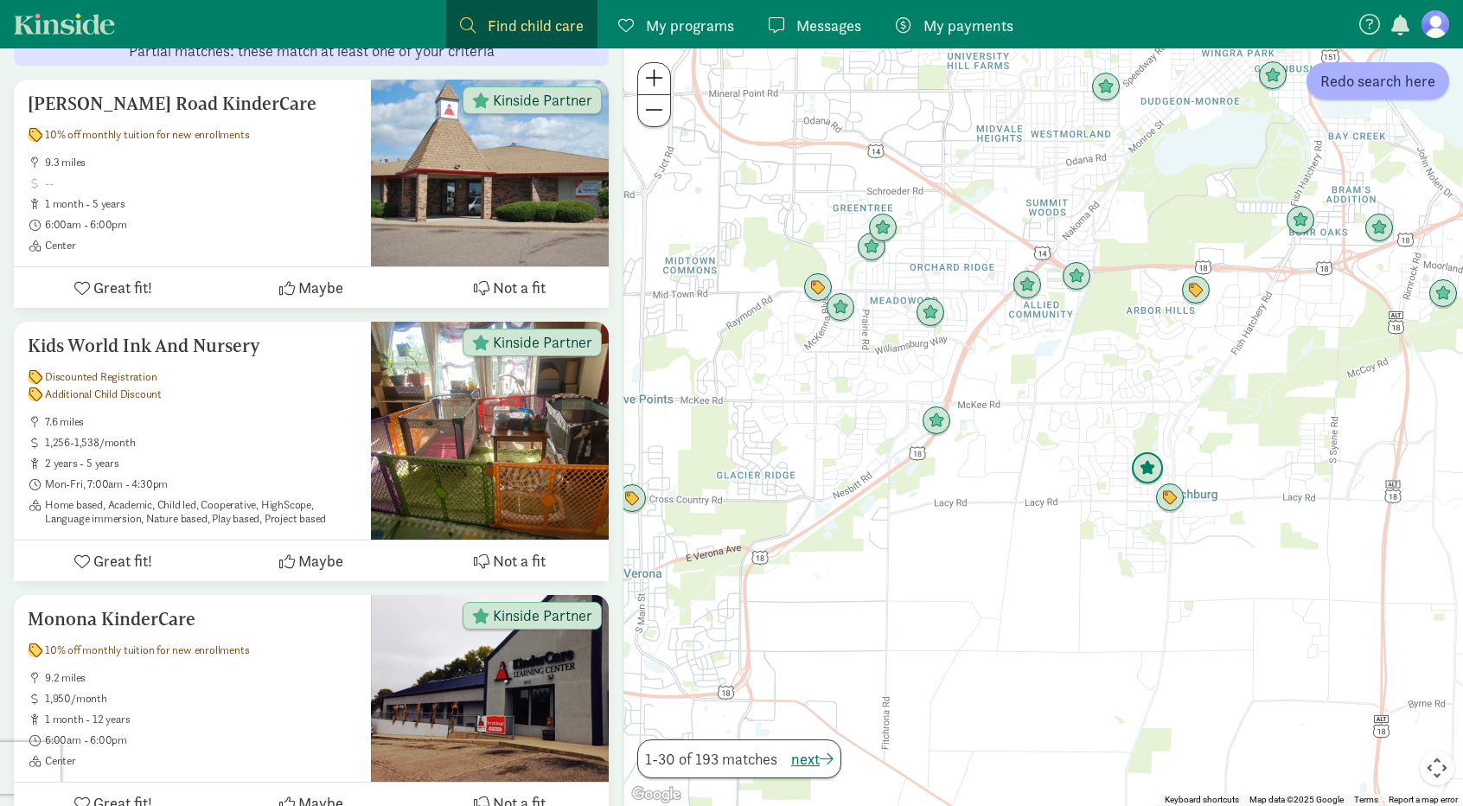
click at [1144, 480] on img "Click to see details" at bounding box center [1147, 468] width 33 height 33
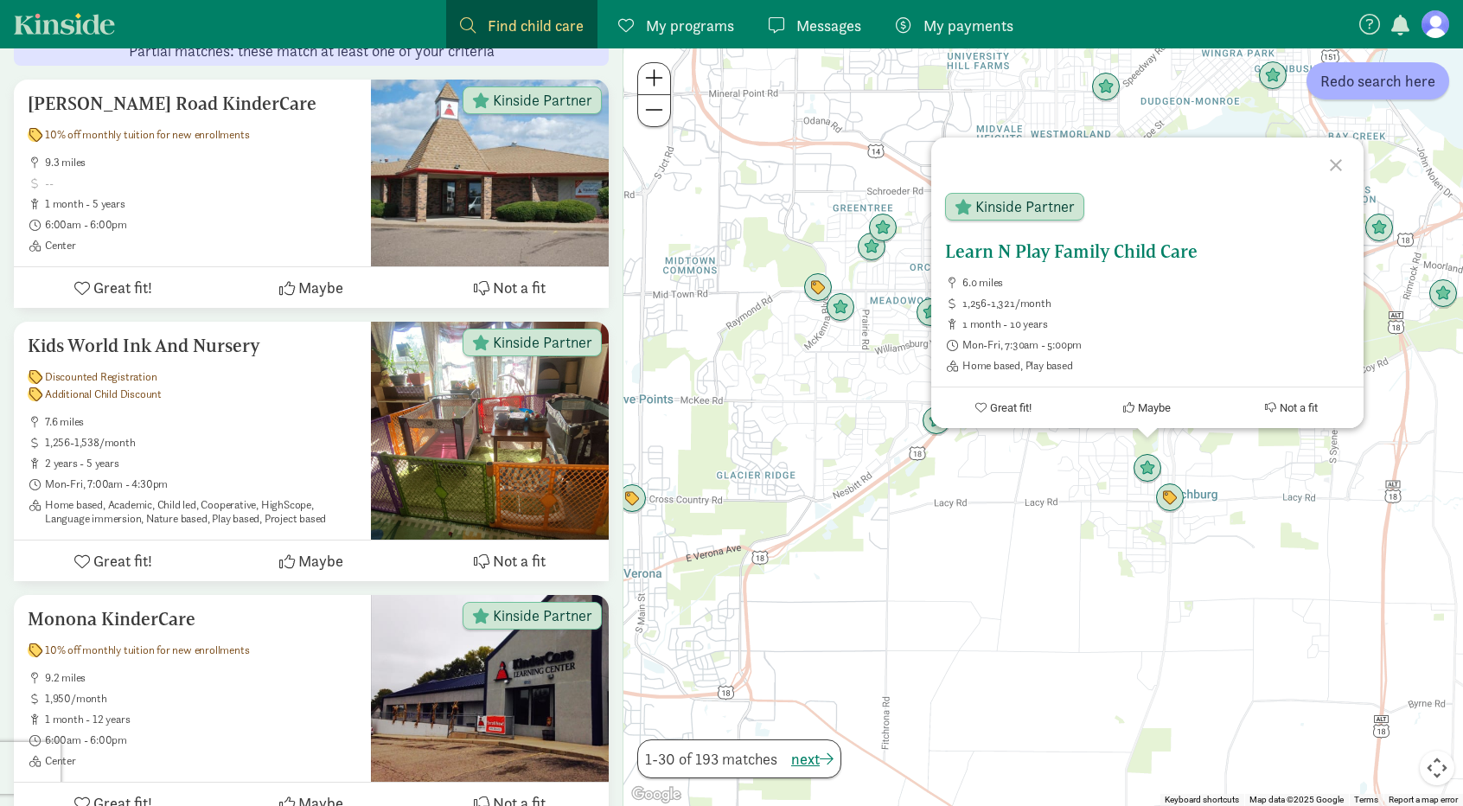
click at [1055, 256] on h5 "Learn N Play Family Child Care" at bounding box center [1147, 251] width 405 height 21
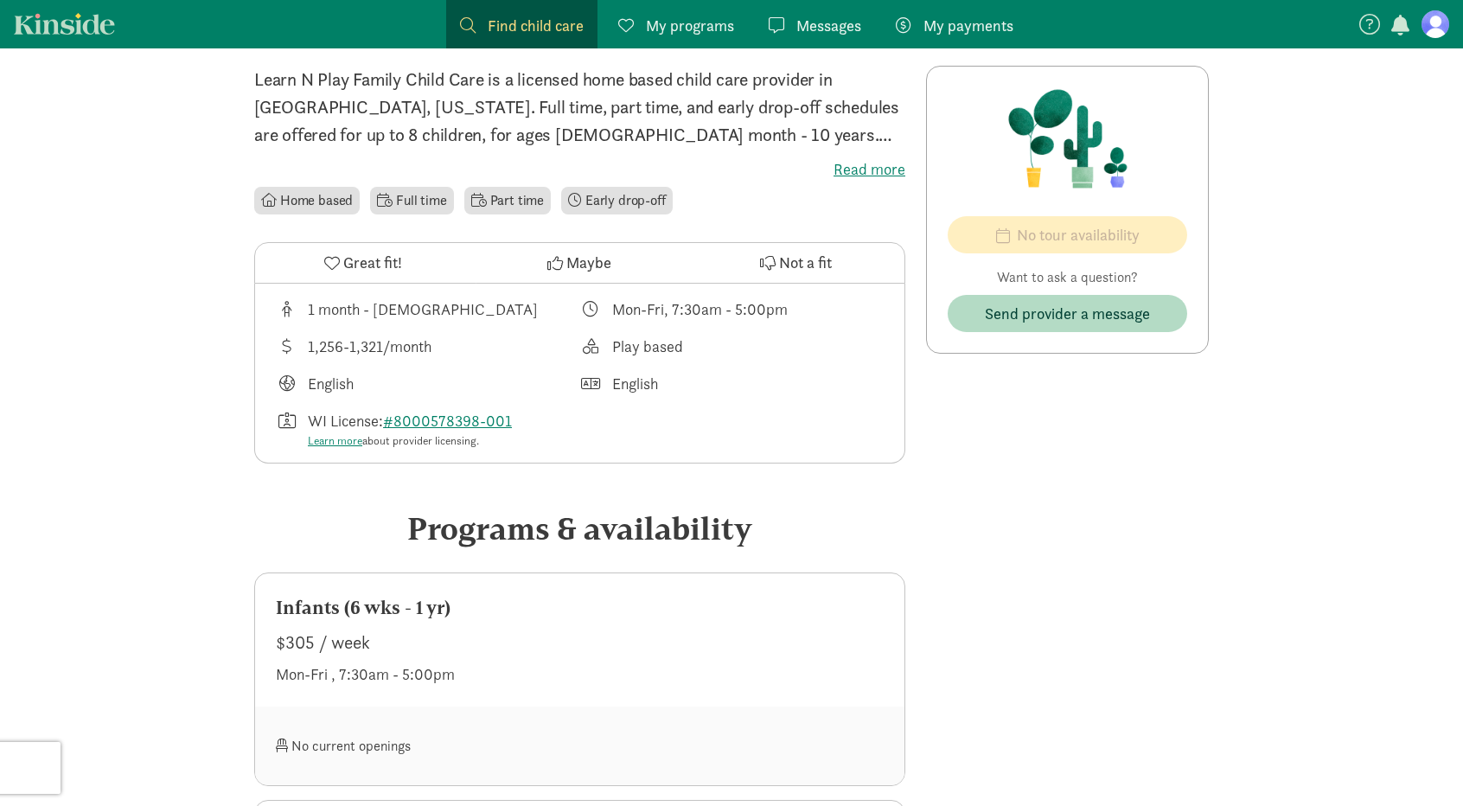
scroll to position [346, 0]
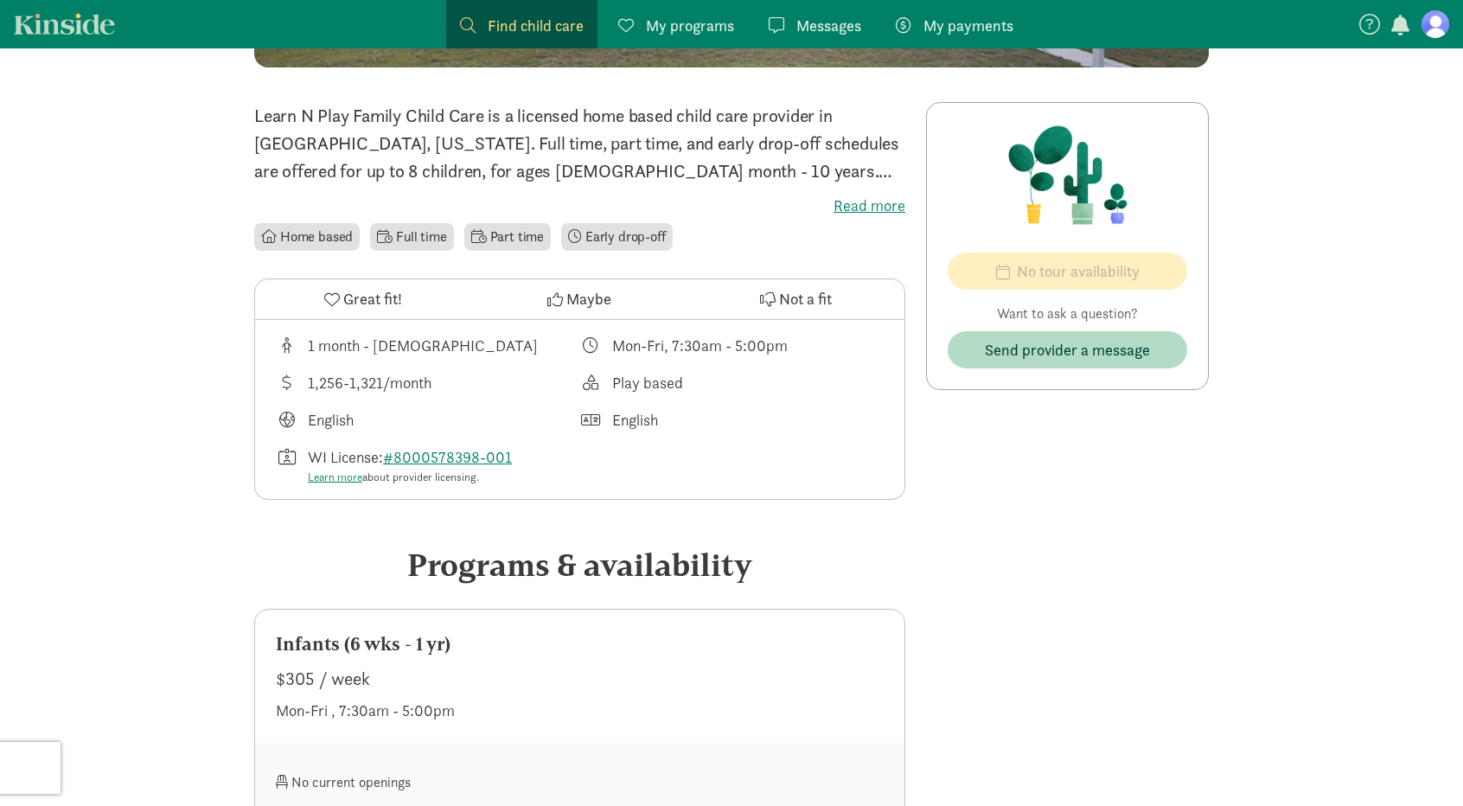
click at [1116, 293] on div "No tour availability Want to ask a question? Send provider a message" at bounding box center [1067, 246] width 283 height 288
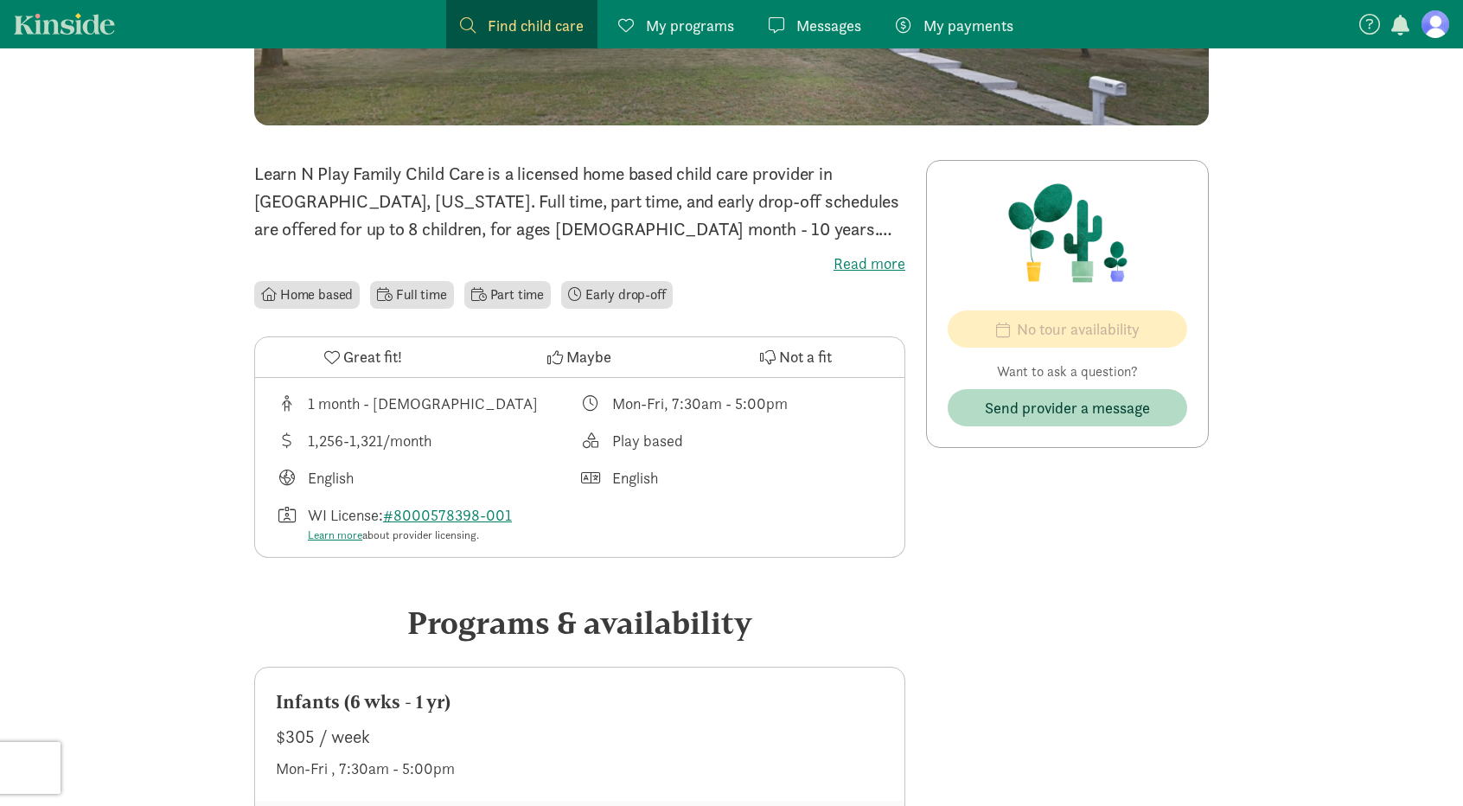
scroll to position [259, 0]
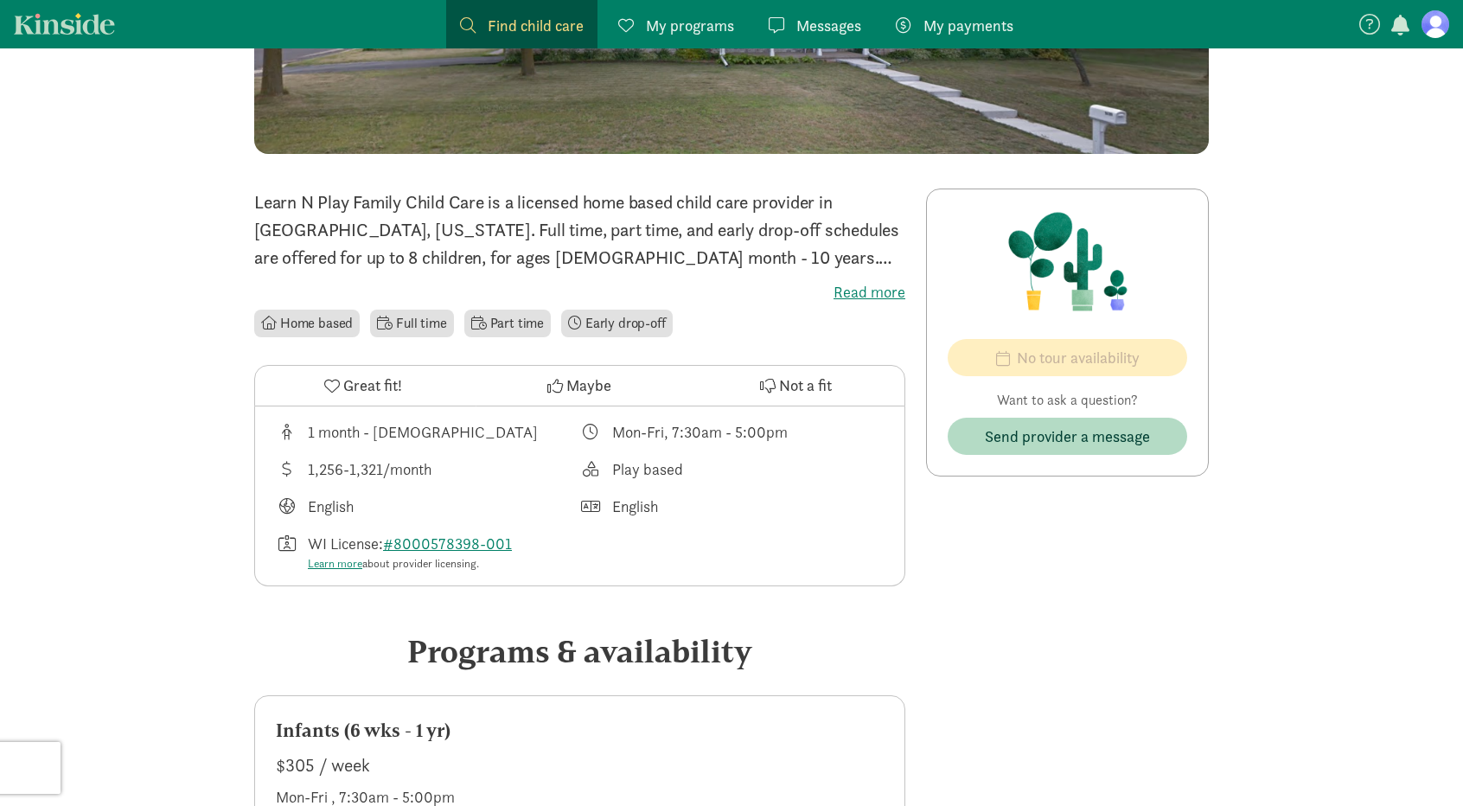
click at [878, 290] on label "Read more" at bounding box center [579, 292] width 651 height 21
click at [0, 0] on input "Read more" at bounding box center [0, 0] width 0 height 0
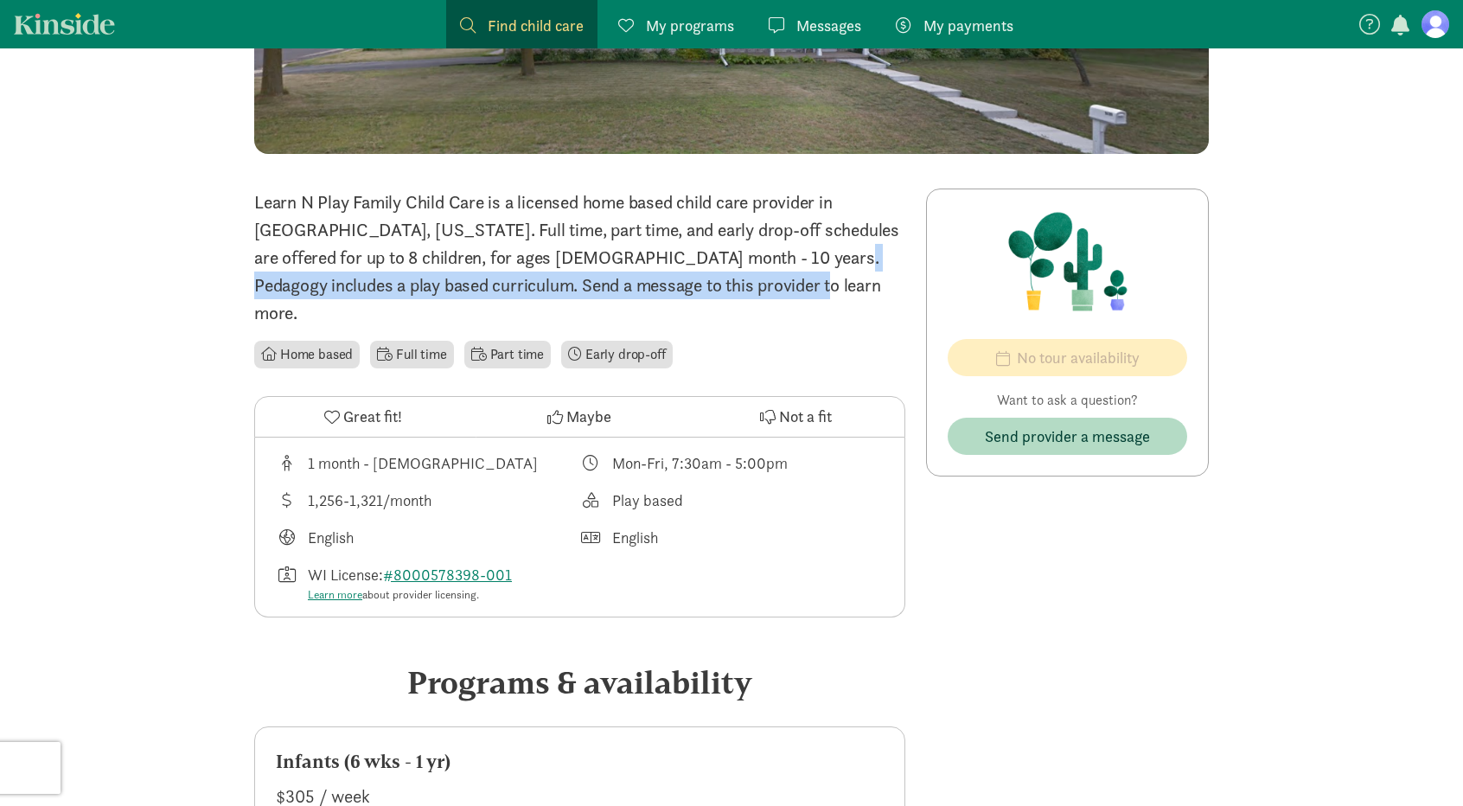
drag, startPoint x: 853, startPoint y: 276, endPoint x: 684, endPoint y: 257, distance: 170.5
click at [684, 257] on p "Learn N Play Family Child Care is a licensed home based child care provider in …" at bounding box center [579, 257] width 651 height 138
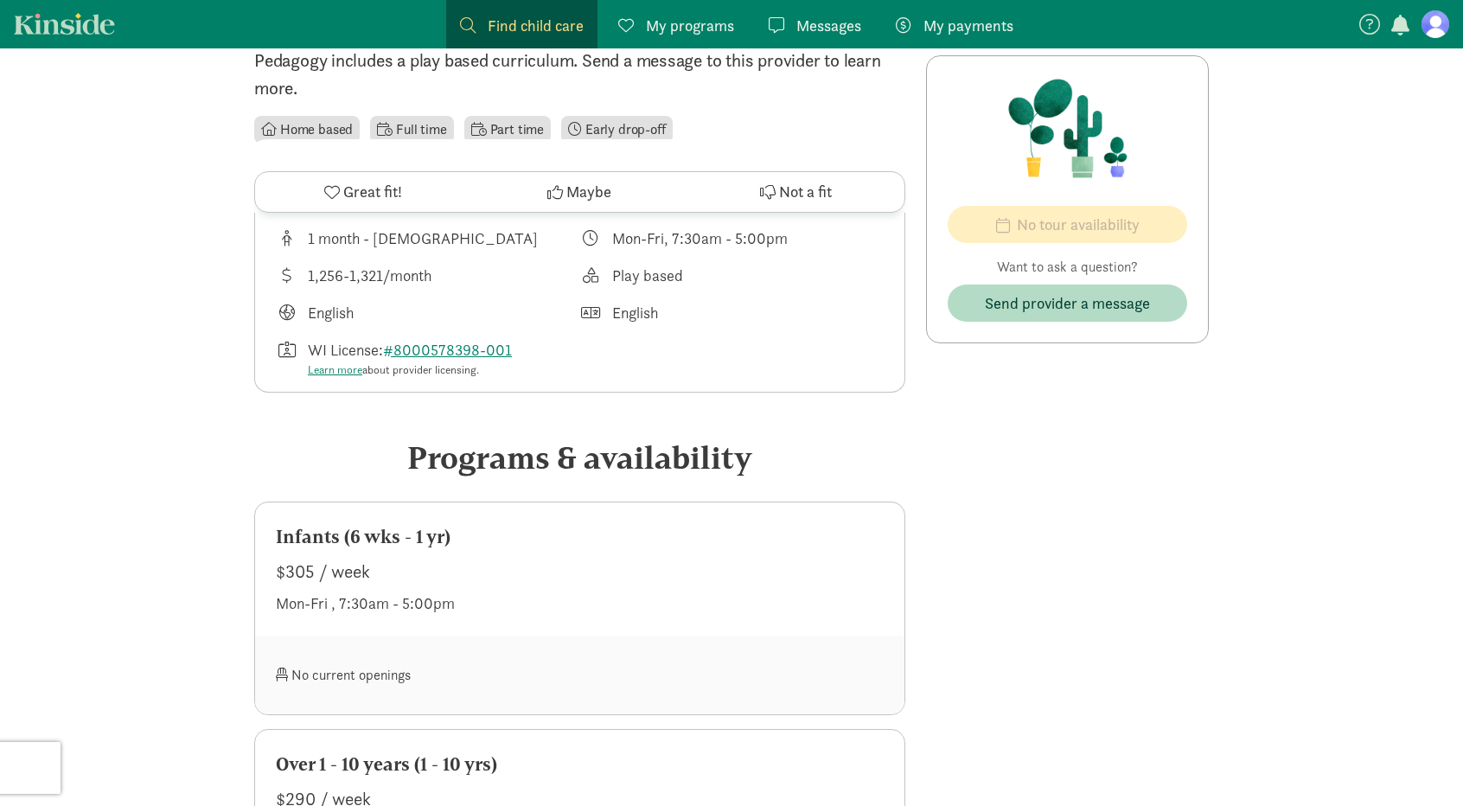
scroll to position [432, 0]
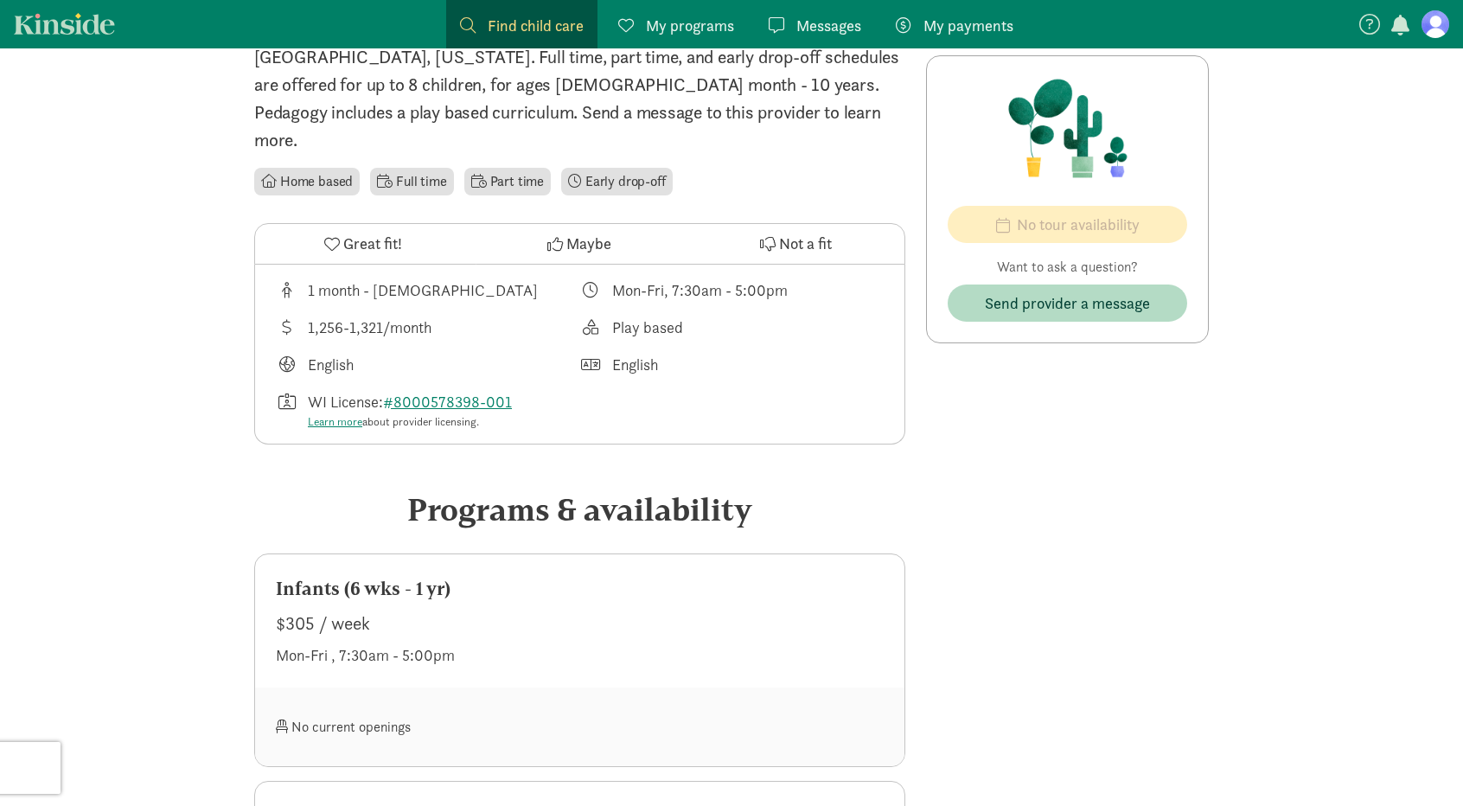
scroll to position [346, 0]
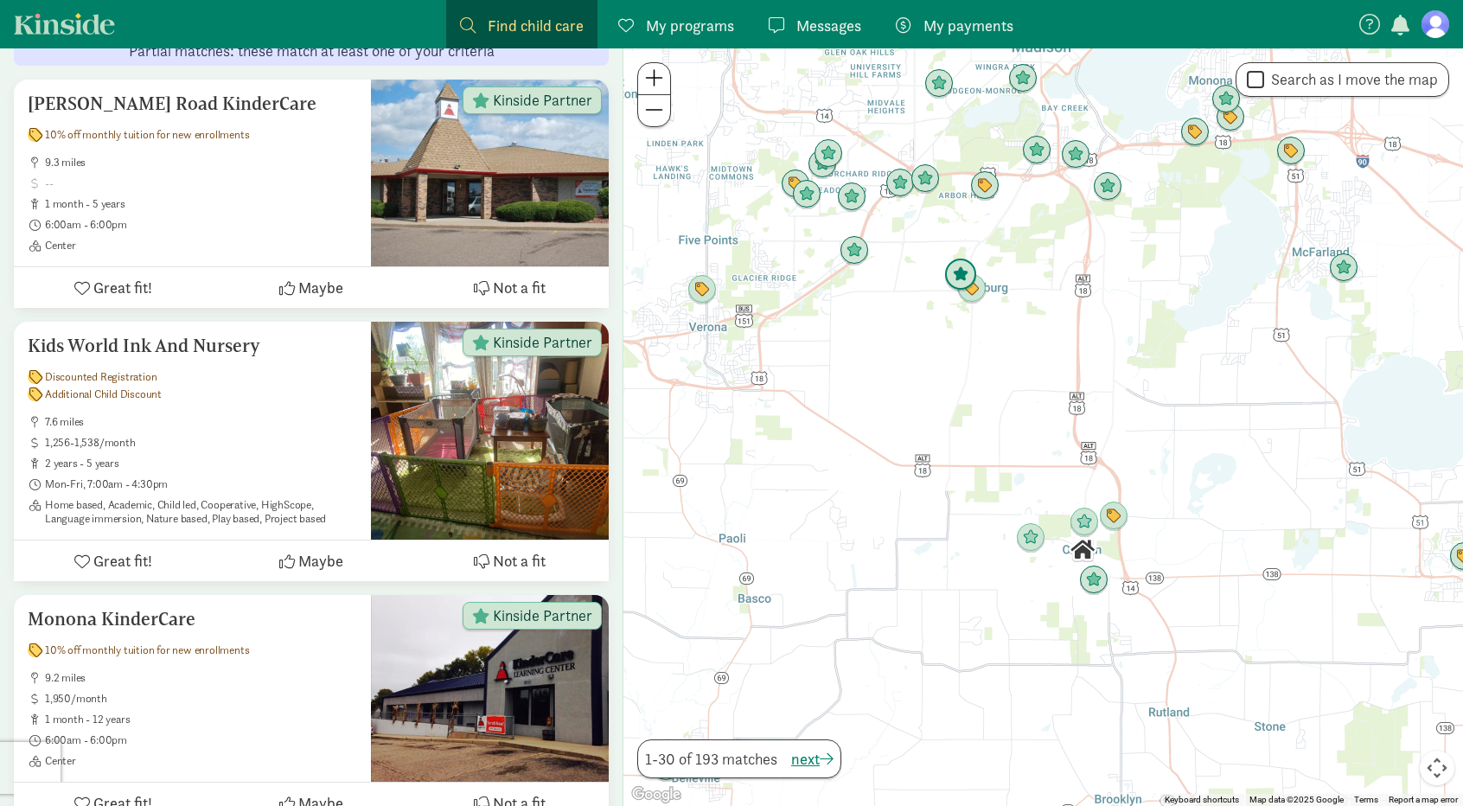
click at [958, 273] on img "Click to see details" at bounding box center [960, 274] width 33 height 33
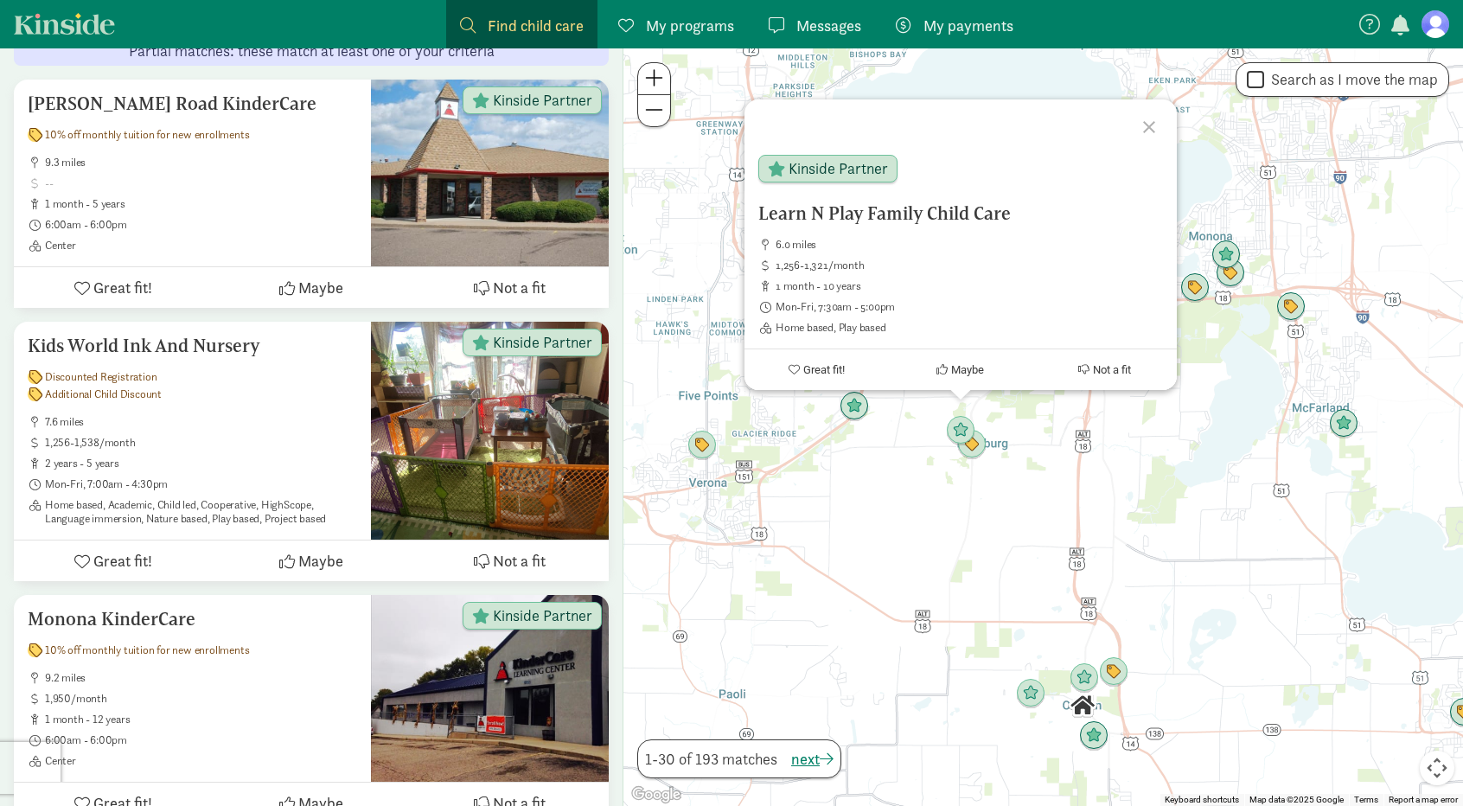
drag, startPoint x: 915, startPoint y: 461, endPoint x: 932, endPoint y: 501, distance: 43.8
click at [932, 501] on div "Learn N Play Family Child Care 6.0 miles 1,256-1,321/month 1 month - 10 years M…" at bounding box center [1042, 426] width 839 height 757
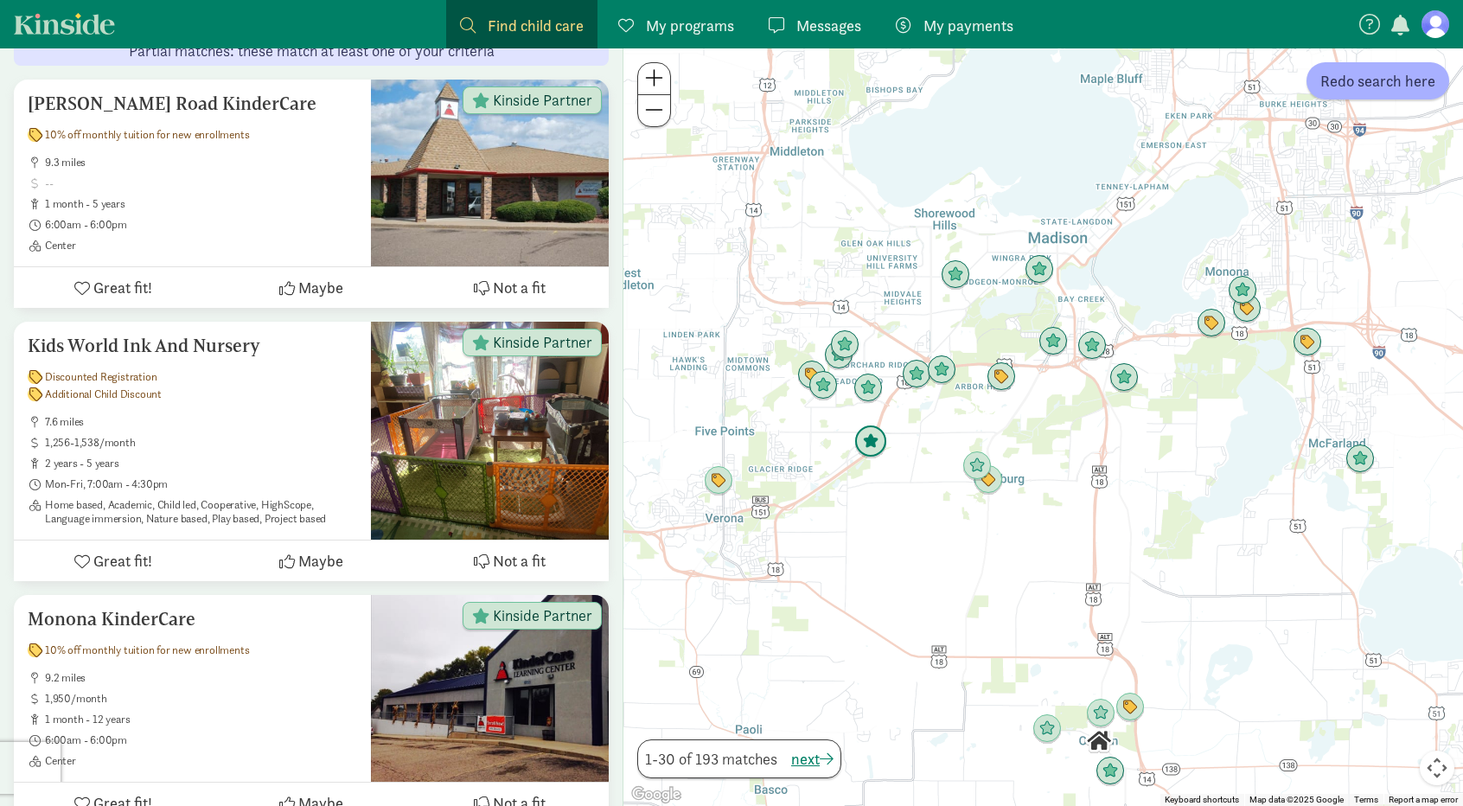
click at [872, 447] on img "Click to see details" at bounding box center [870, 441] width 33 height 33
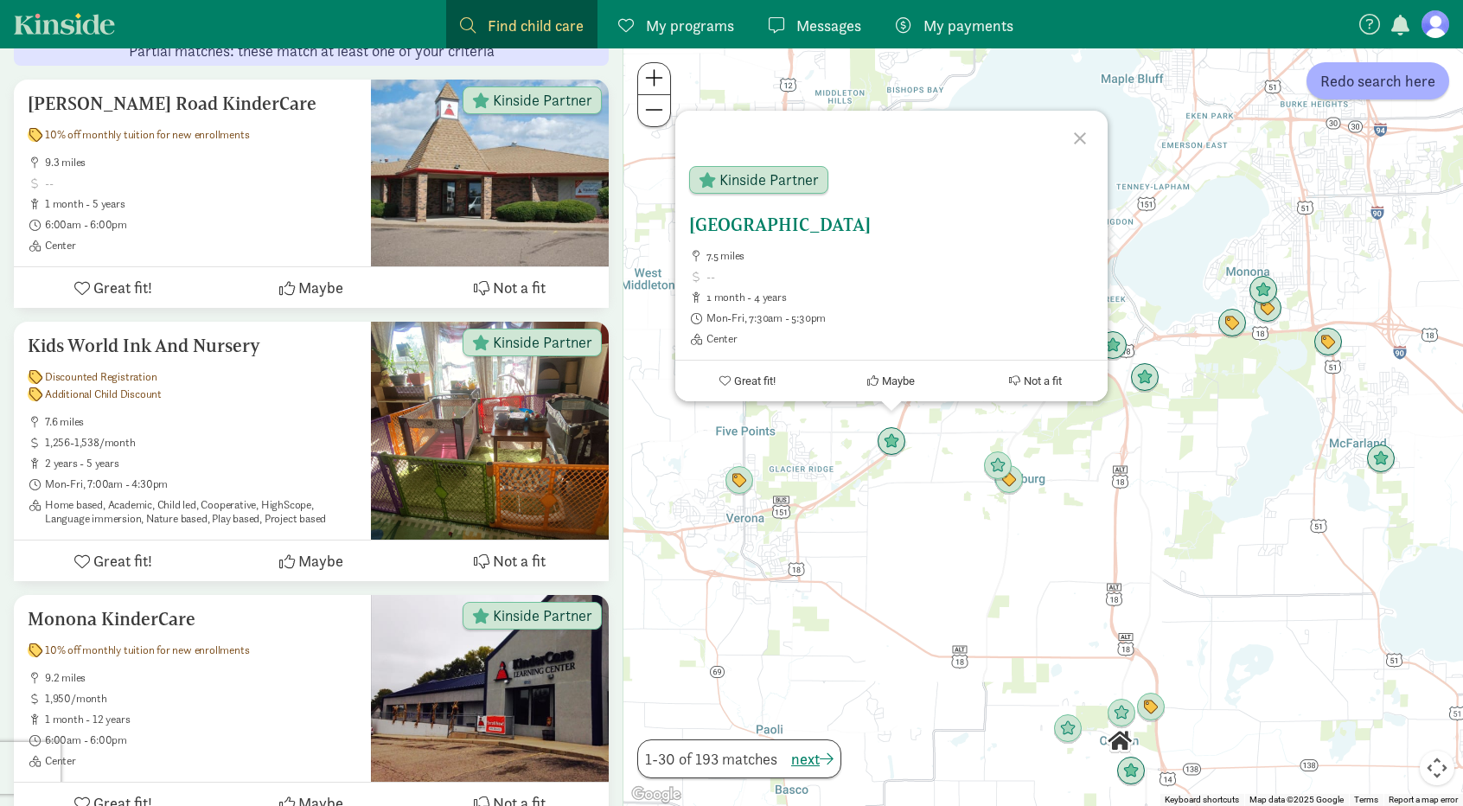
click at [854, 220] on h5 "[GEOGRAPHIC_DATA]" at bounding box center [891, 224] width 405 height 21
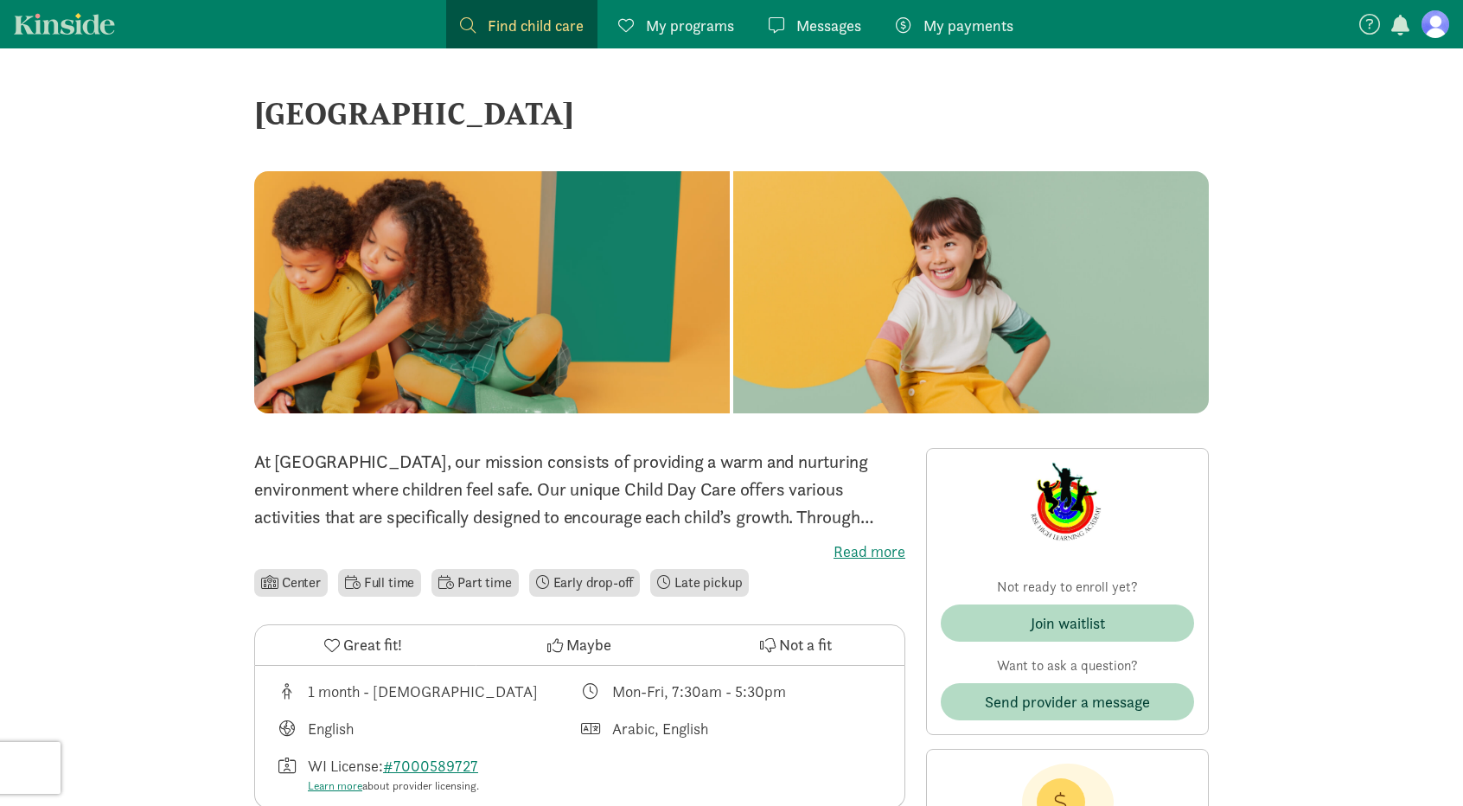
click at [633, 489] on p "At Rise High Learning Academy, our mission consists of providing a warm and nur…" at bounding box center [579, 489] width 651 height 83
click at [861, 546] on label "Read more" at bounding box center [579, 551] width 651 height 21
click at [0, 0] on input "Read more" at bounding box center [0, 0] width 0 height 0
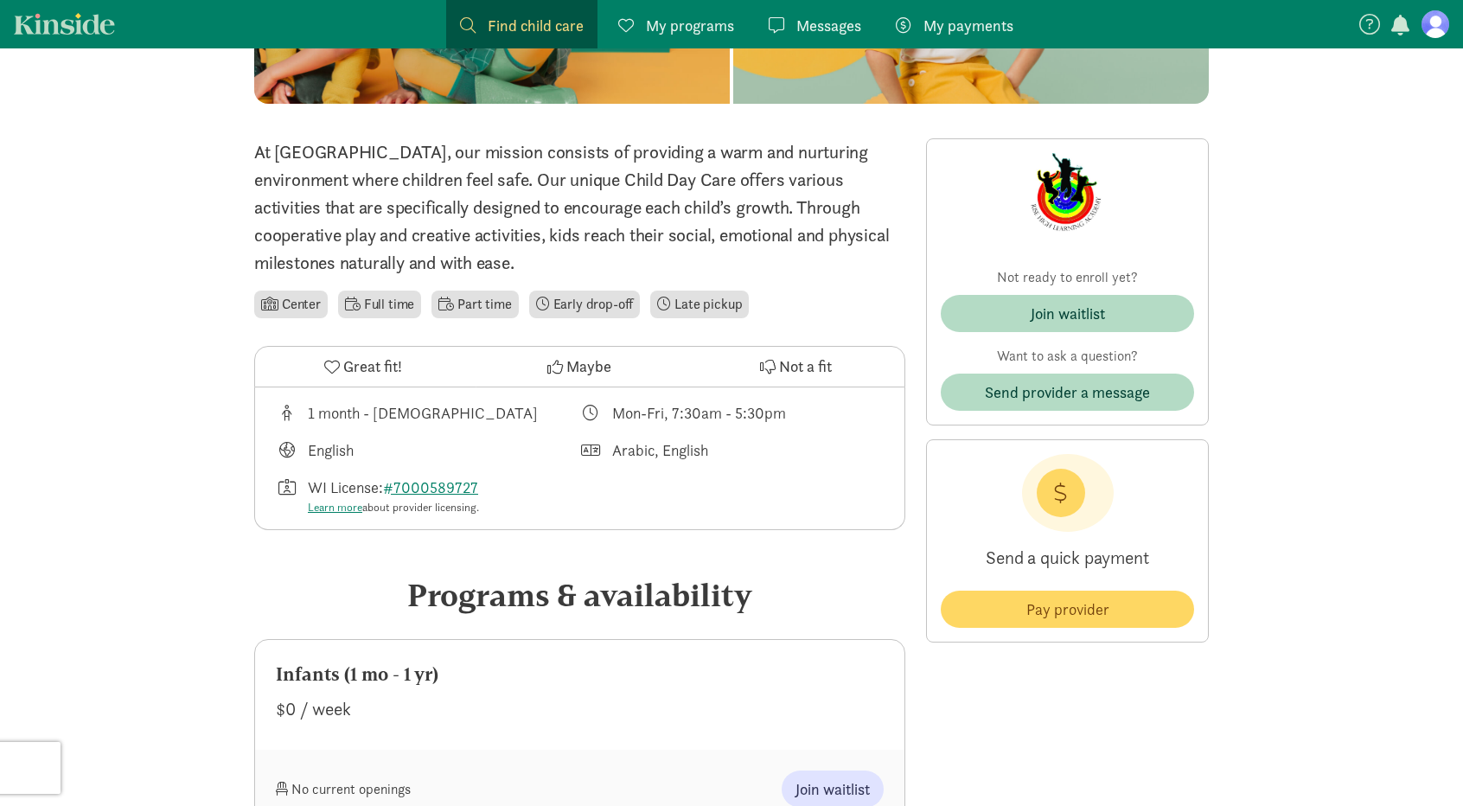
scroll to position [519, 0]
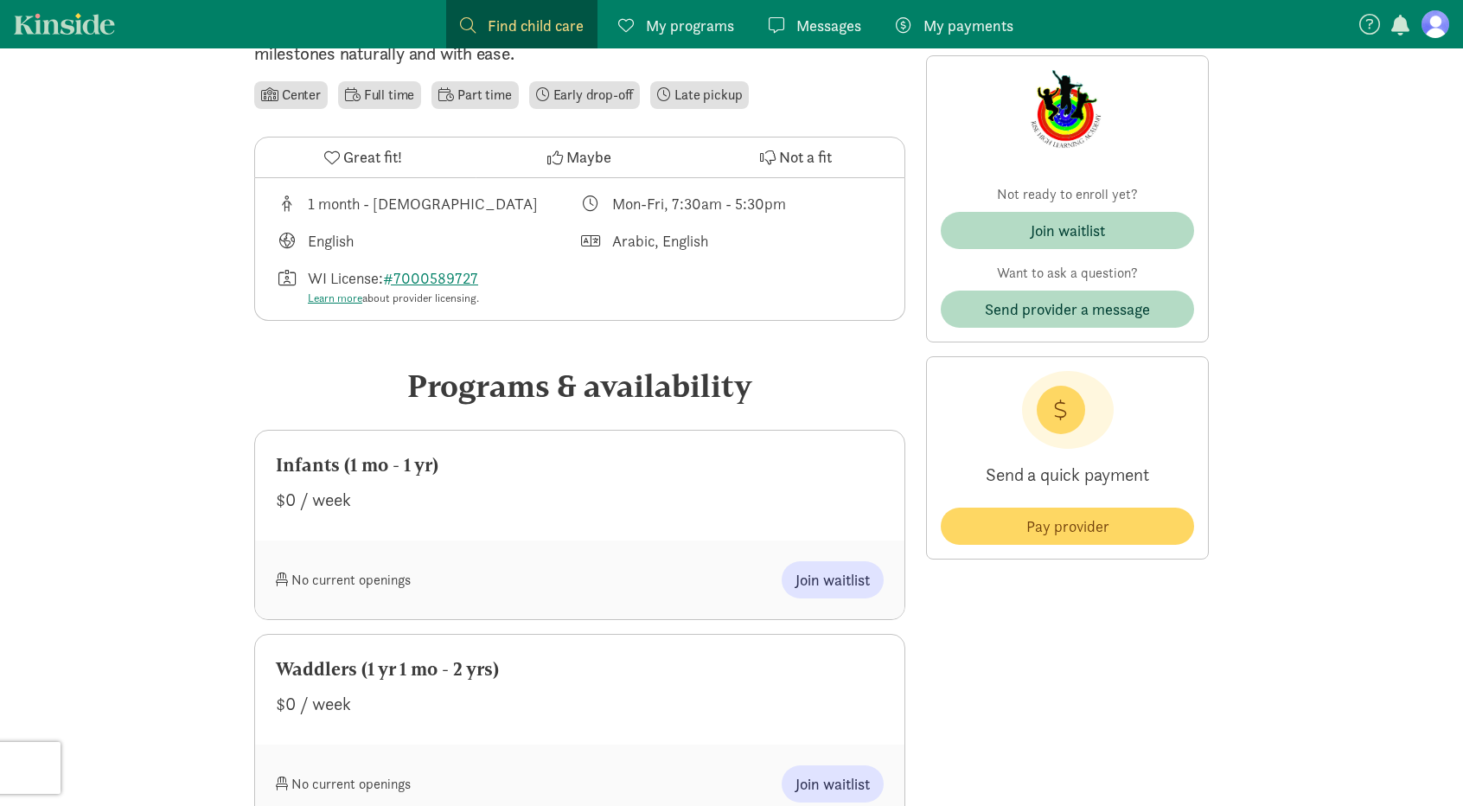
drag, startPoint x: 272, startPoint y: 504, endPoint x: 342, endPoint y: 496, distance: 70.5
click at [342, 496] on div "Infants (1 mo - 1 yr) $0 / week" at bounding box center [579, 485] width 649 height 110
click at [449, 511] on div "$0 / week" at bounding box center [580, 500] width 608 height 28
drag, startPoint x: 449, startPoint y: 507, endPoint x: 220, endPoint y: 511, distance: 229.1
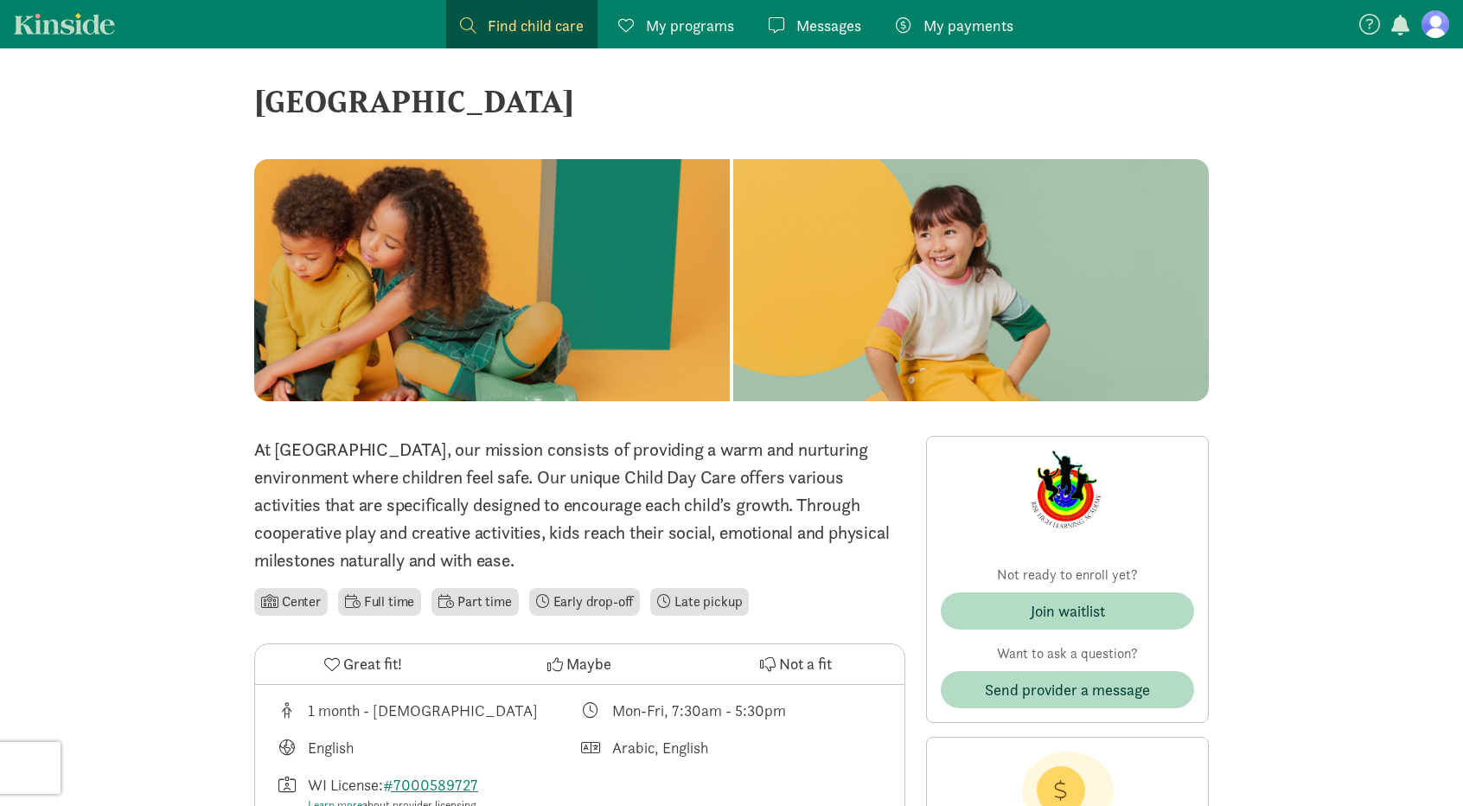
scroll to position [0, 0]
